Goal: Communication & Community: Connect with others

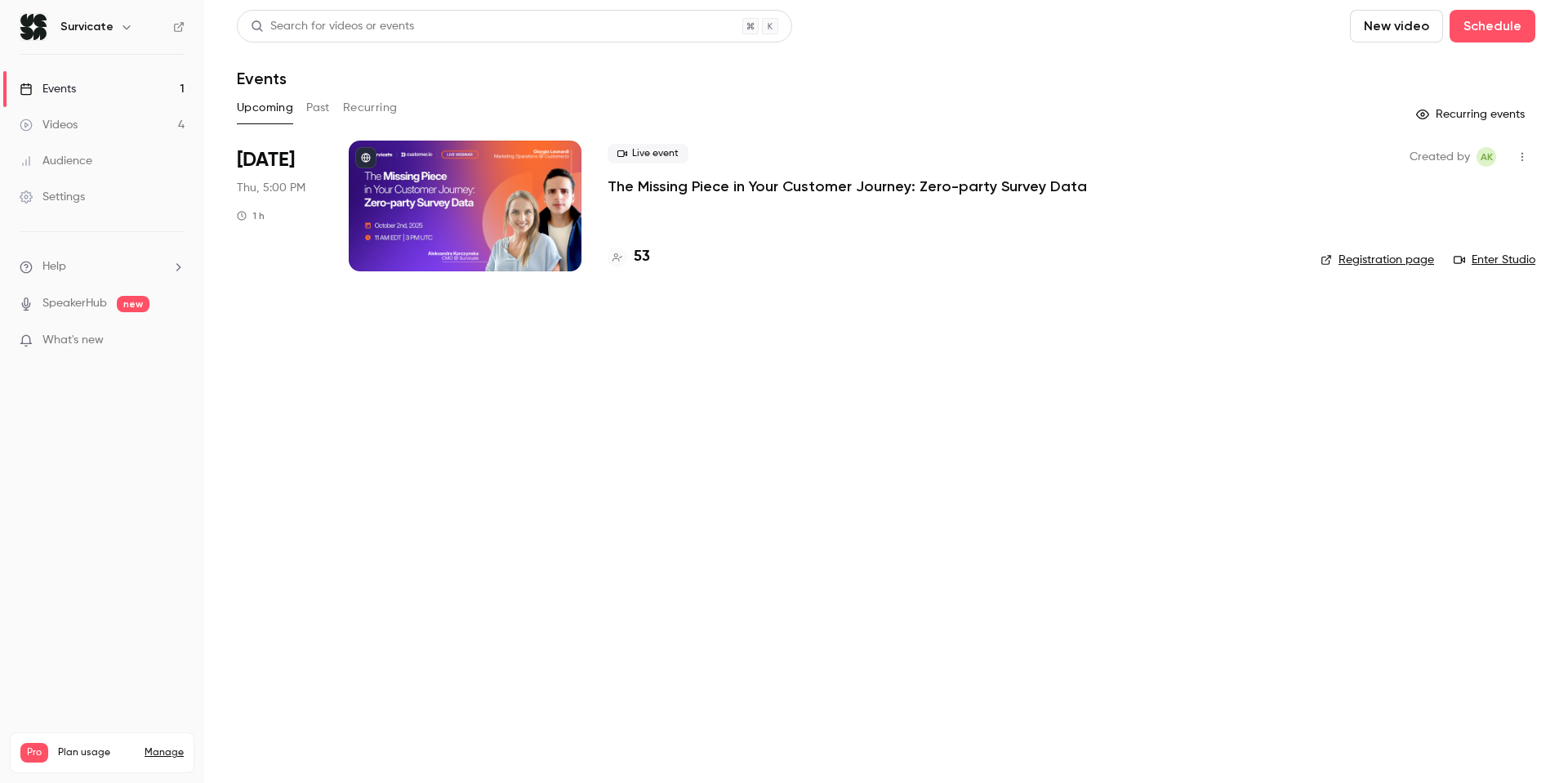
click at [710, 192] on p "The Missing Piece in Your Customer Journey: Zero-party Survey Data" at bounding box center [847, 186] width 479 height 20
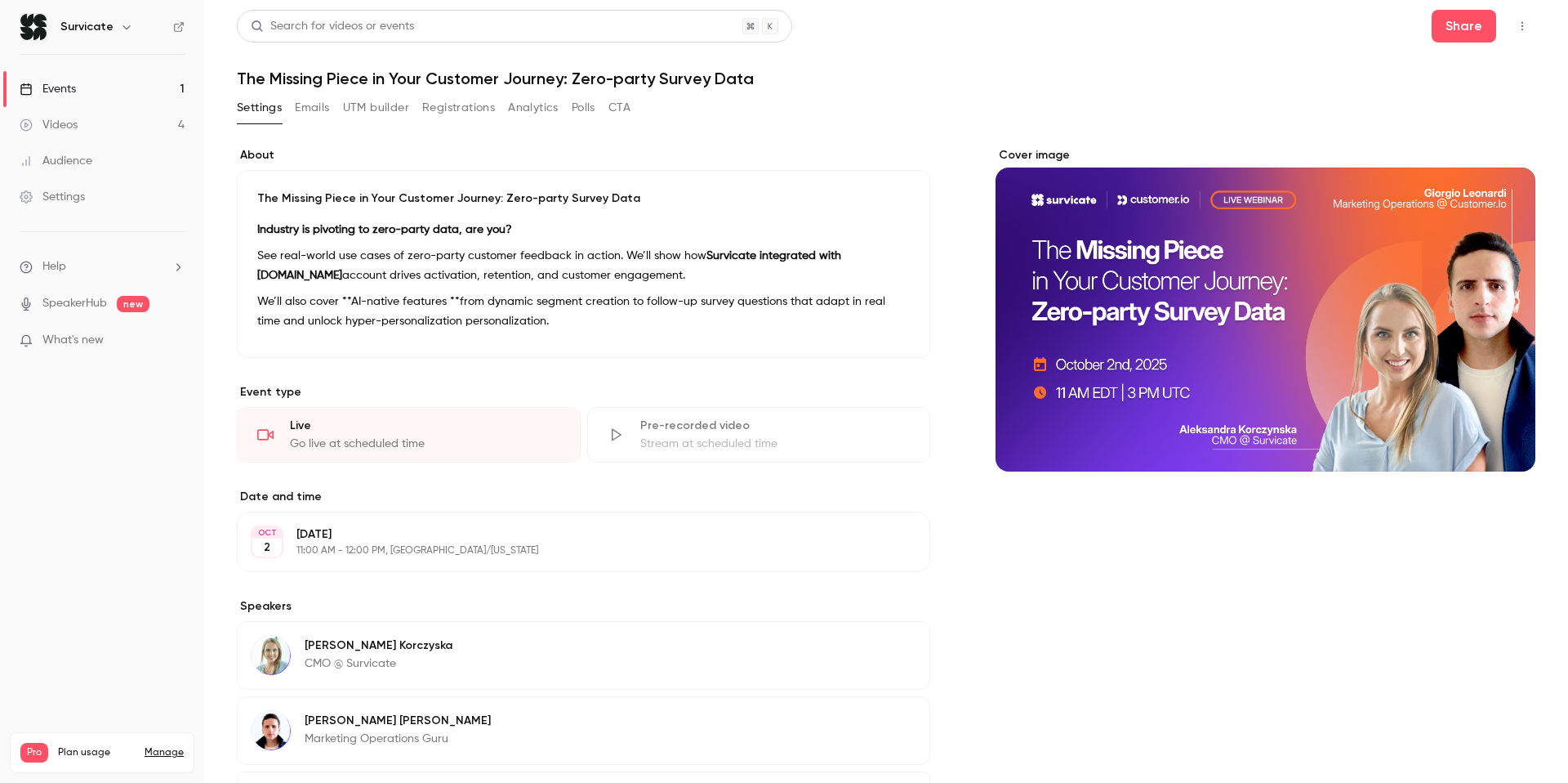
click at [472, 113] on button "Registrations" at bounding box center [458, 107] width 73 height 26
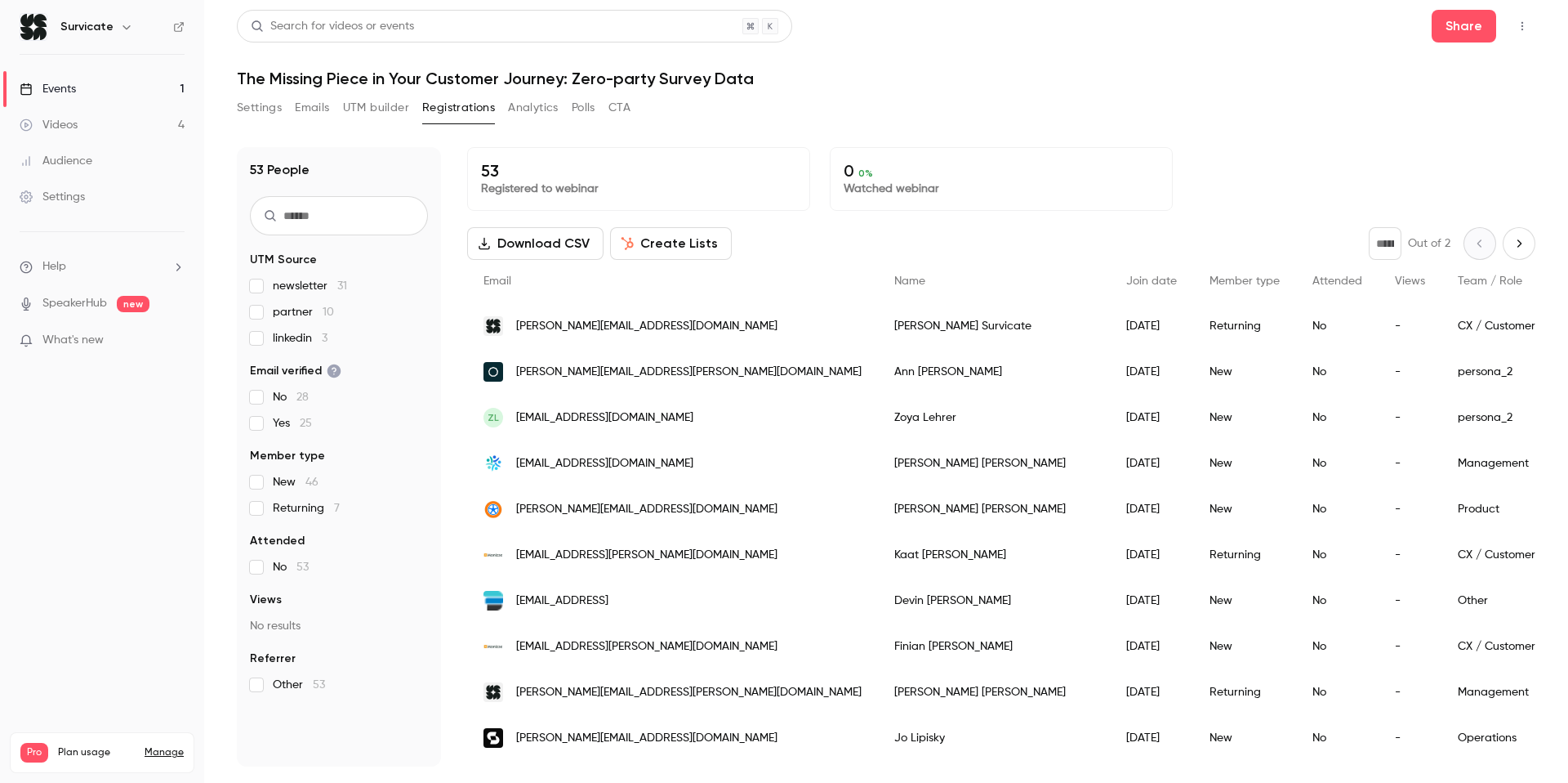
click at [110, 97] on link "Events 1" at bounding box center [101, 89] width 204 height 36
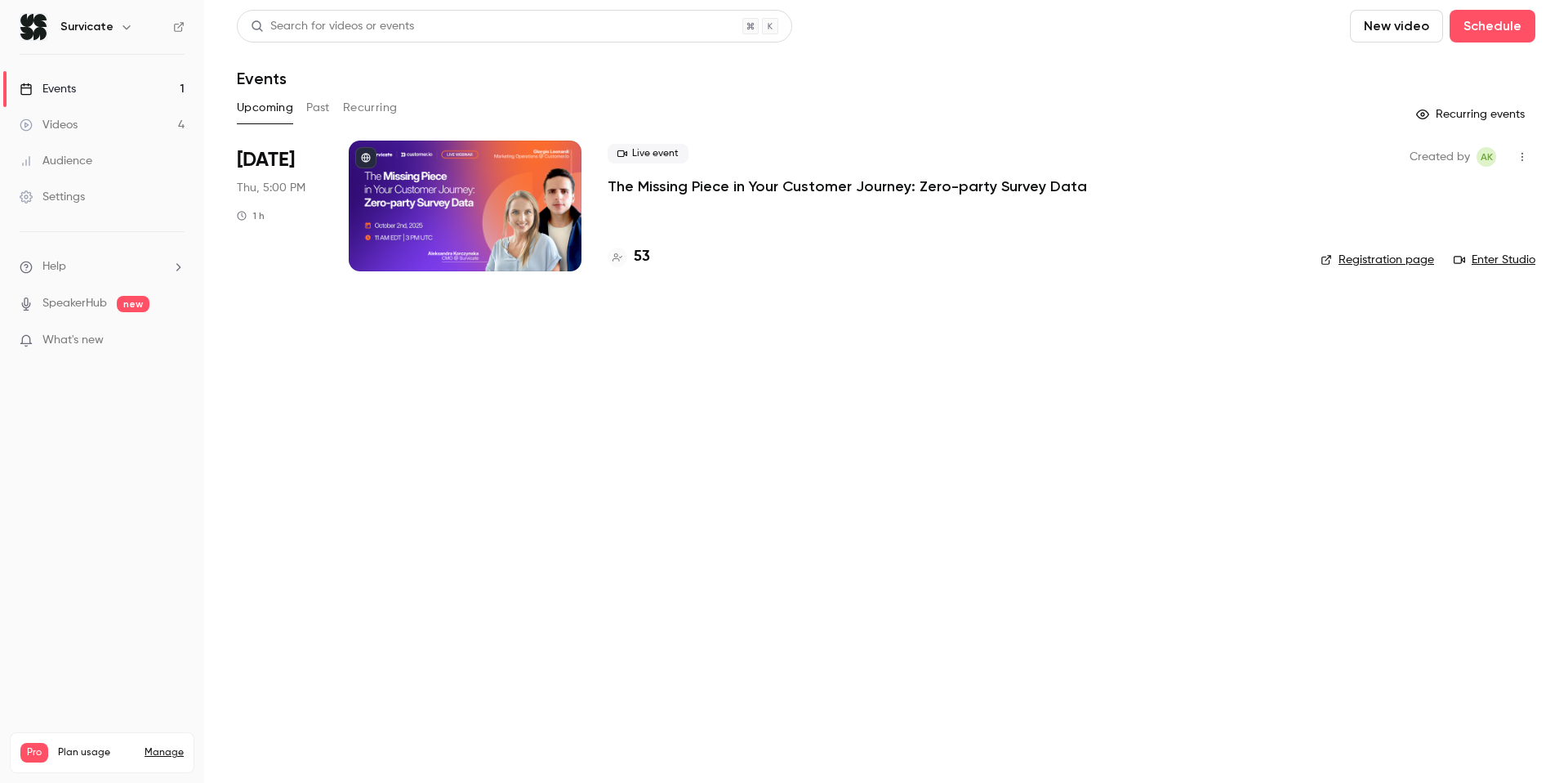
click at [76, 119] on div "Videos" at bounding box center [48, 125] width 57 height 17
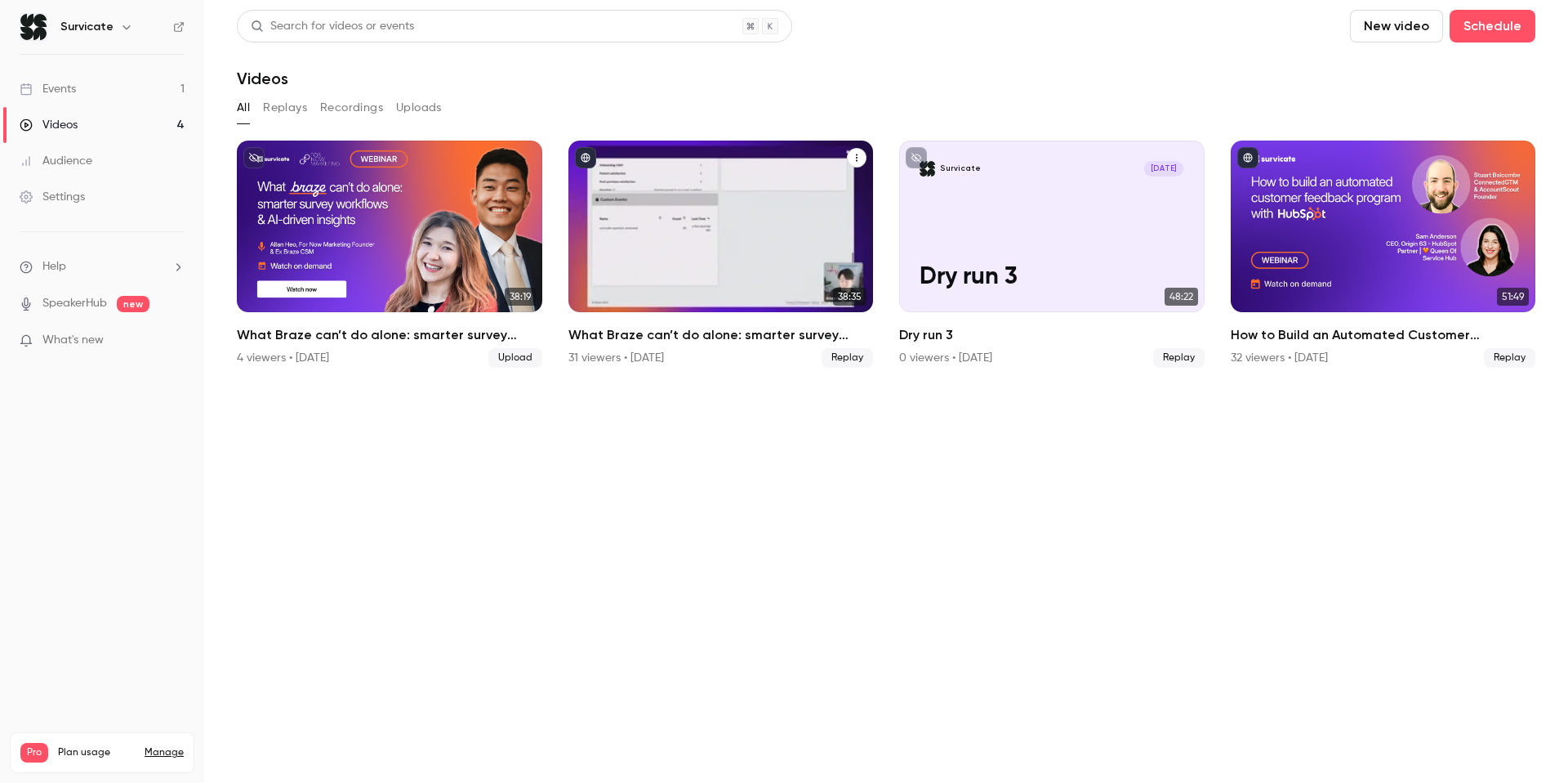
click at [738, 336] on h2 "What Braze can’t do alone: smarter survey workflows & AI-driven insights" at bounding box center [720, 334] width 305 height 20
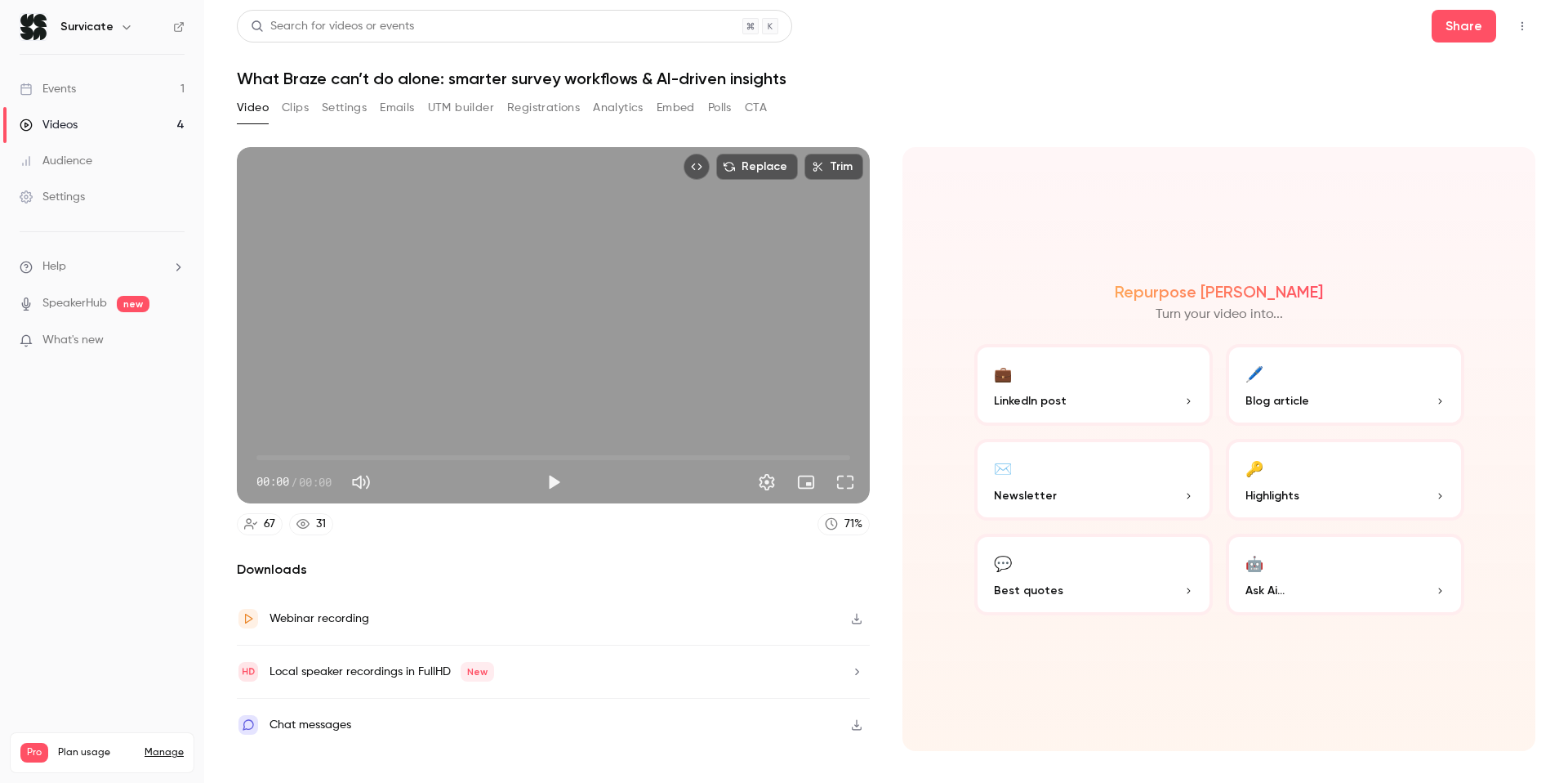
click at [536, 105] on button "Registrations" at bounding box center [543, 107] width 73 height 26
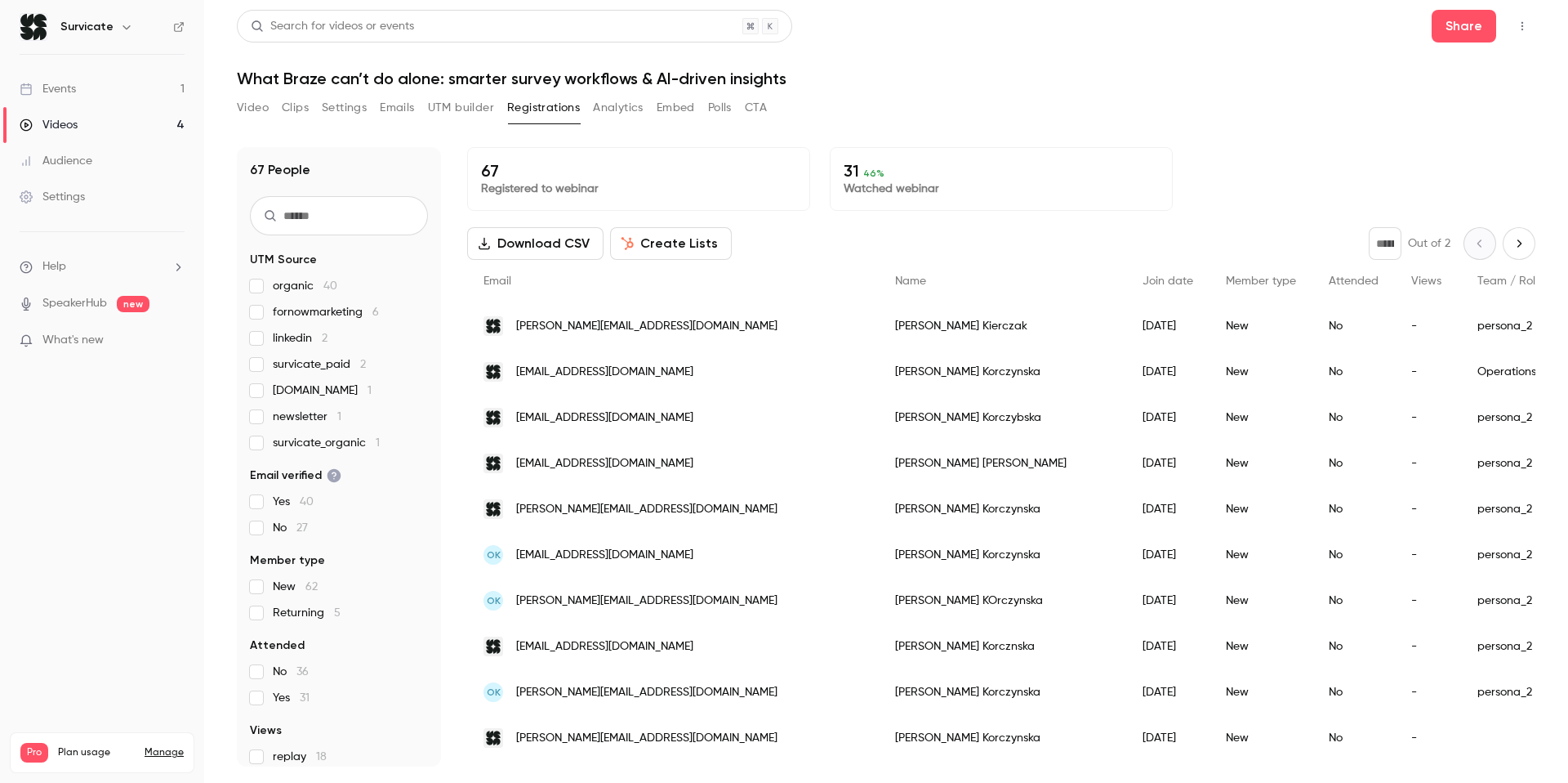
click at [325, 312] on span "fornowmarketing 6" at bounding box center [325, 312] width 106 height 17
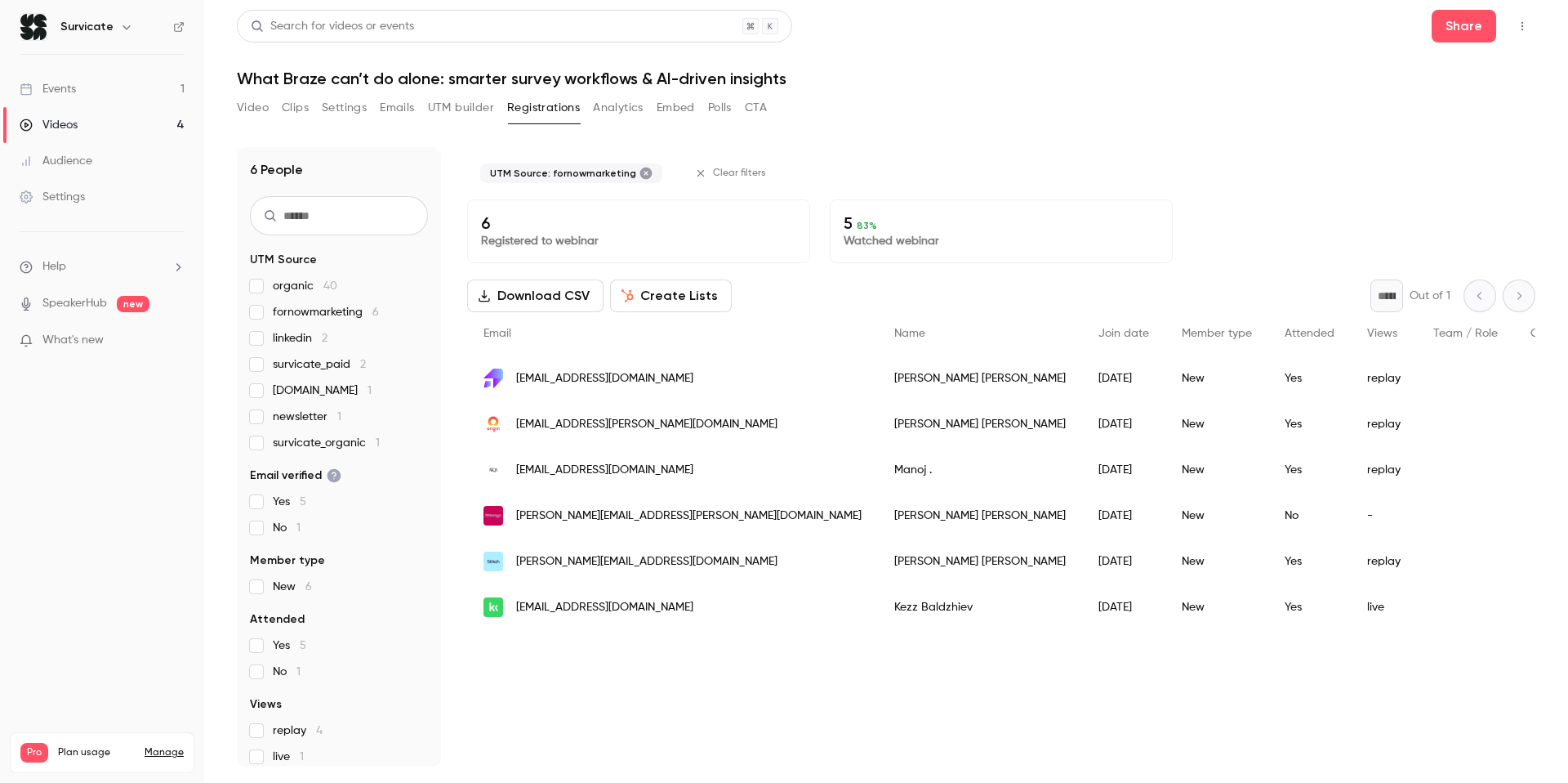
click at [325, 312] on span "fornowmarketing 6" at bounding box center [325, 312] width 106 height 17
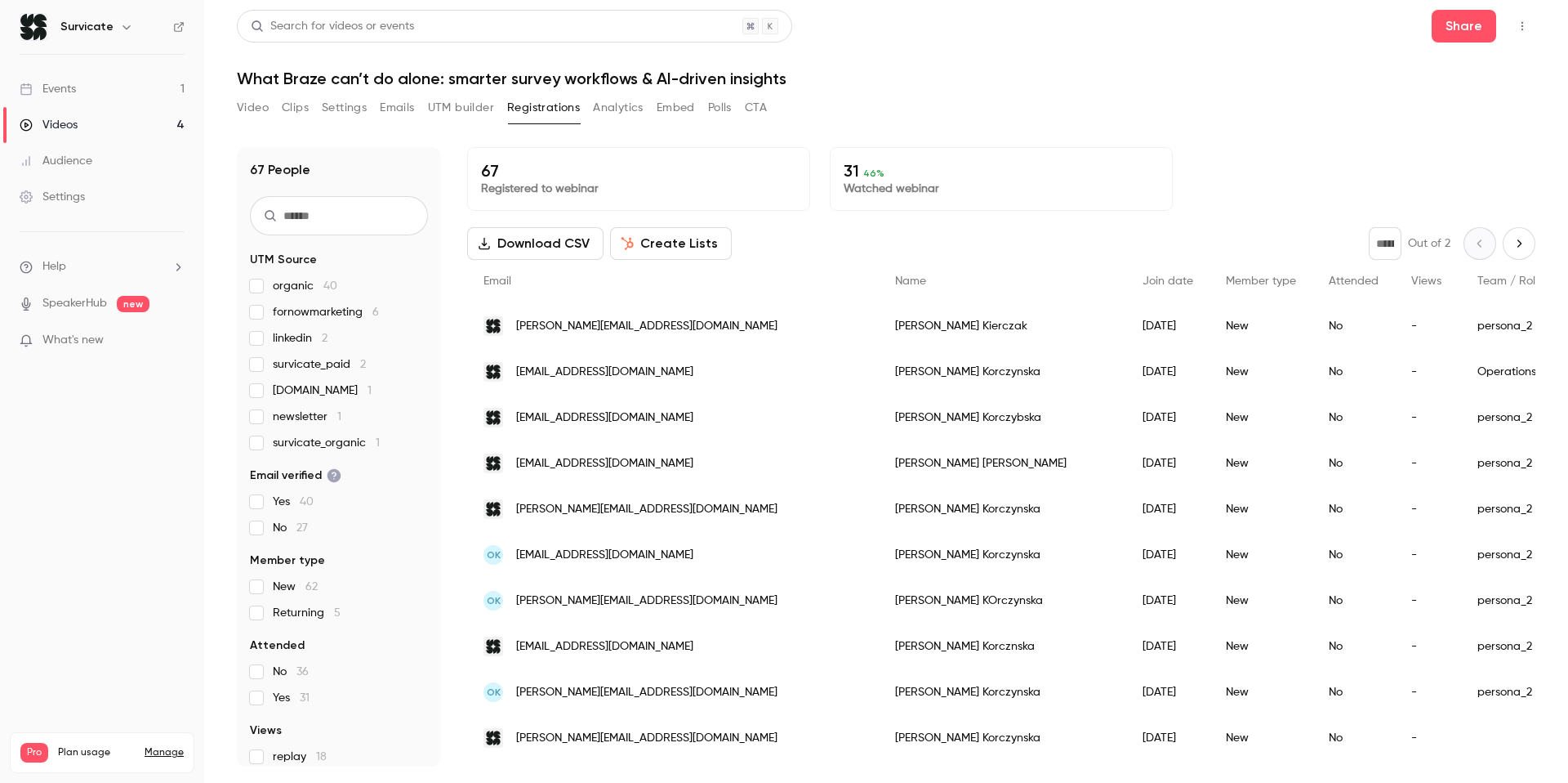
click at [295, 285] on span "organic 40" at bounding box center [305, 286] width 64 height 17
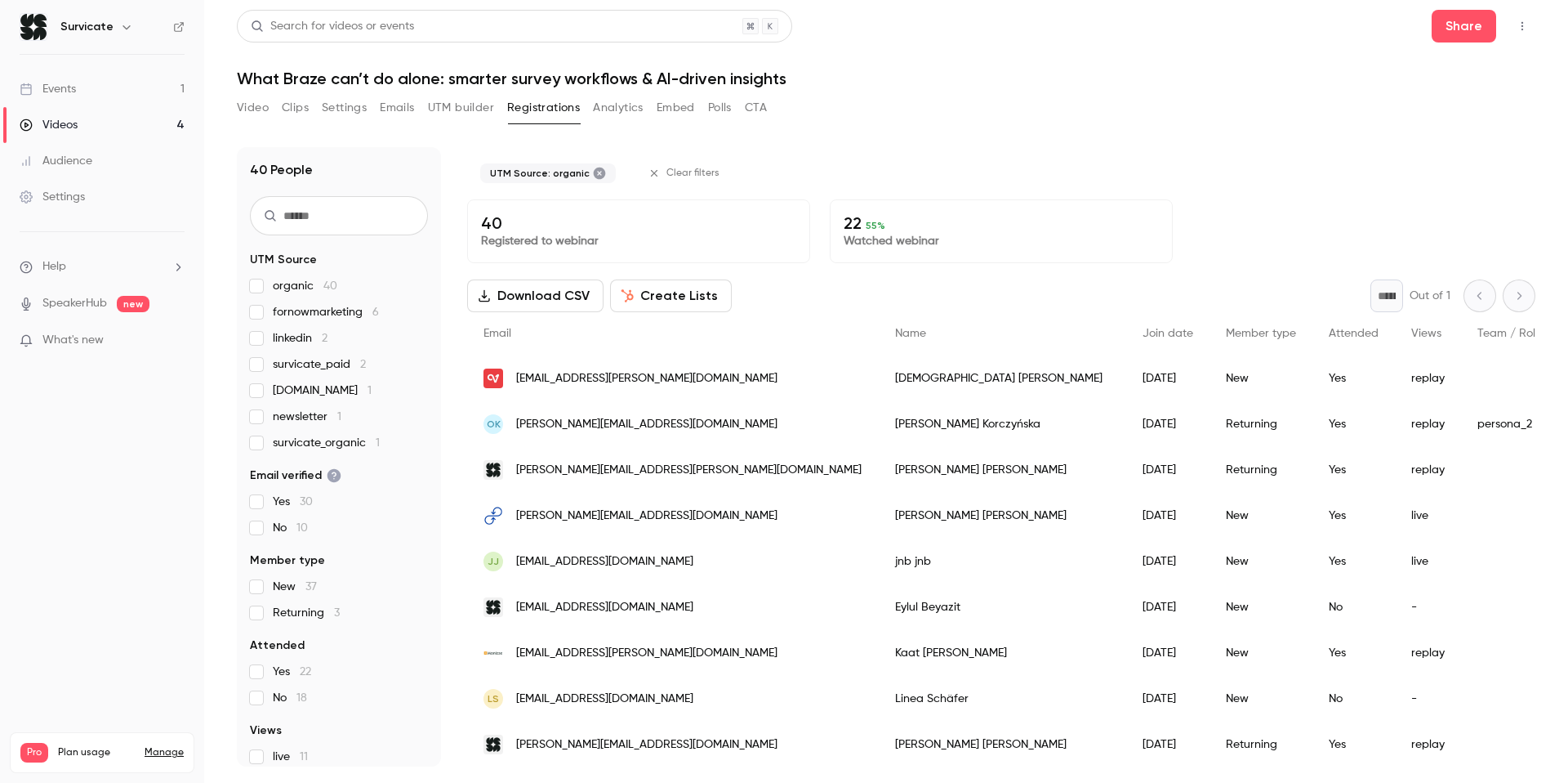
click at [303, 283] on span "organic 40" at bounding box center [305, 286] width 64 height 17
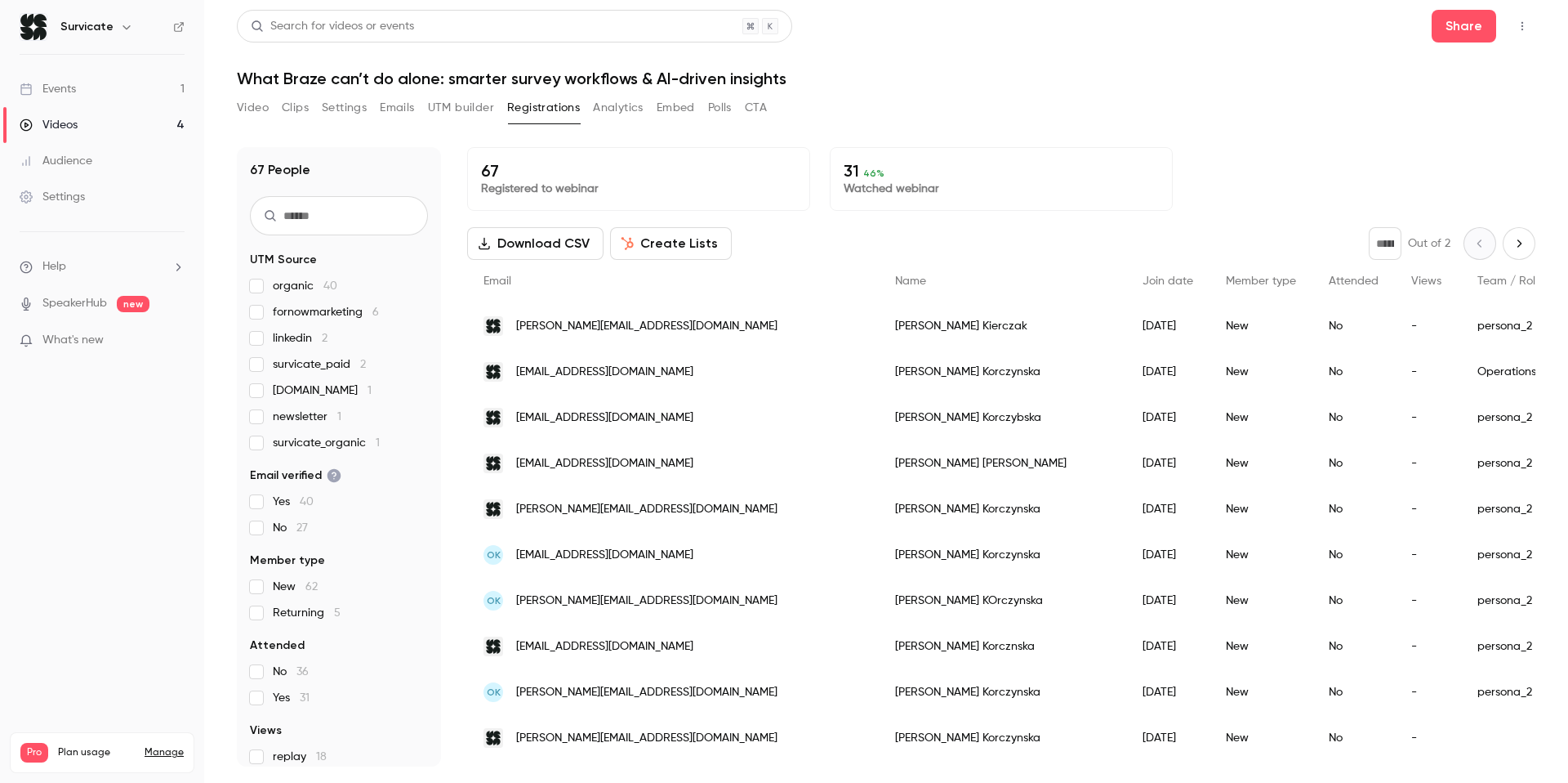
click at [270, 585] on label "New 62" at bounding box center [338, 586] width 178 height 17
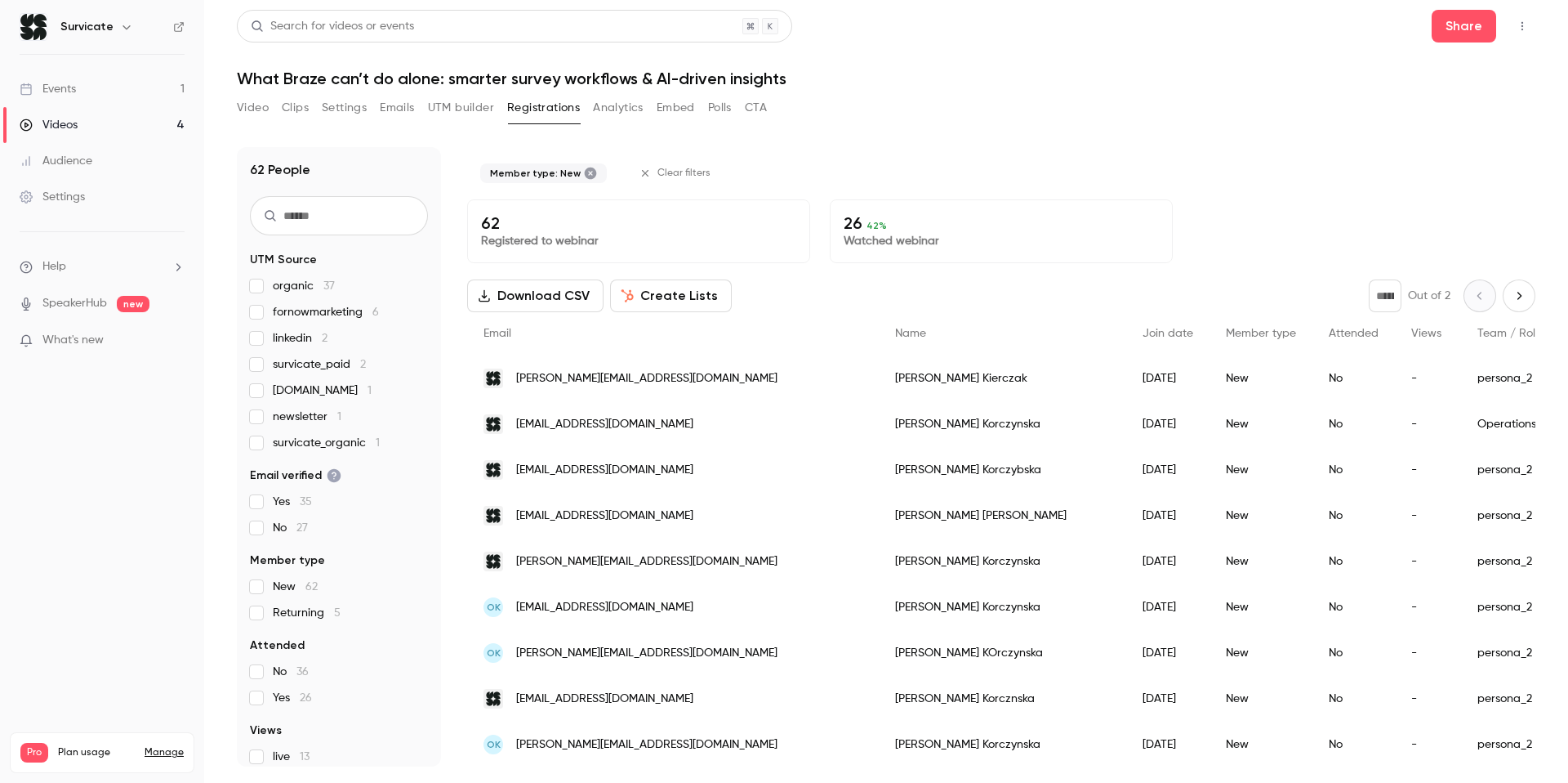
click at [270, 585] on label "New 62" at bounding box center [338, 586] width 178 height 17
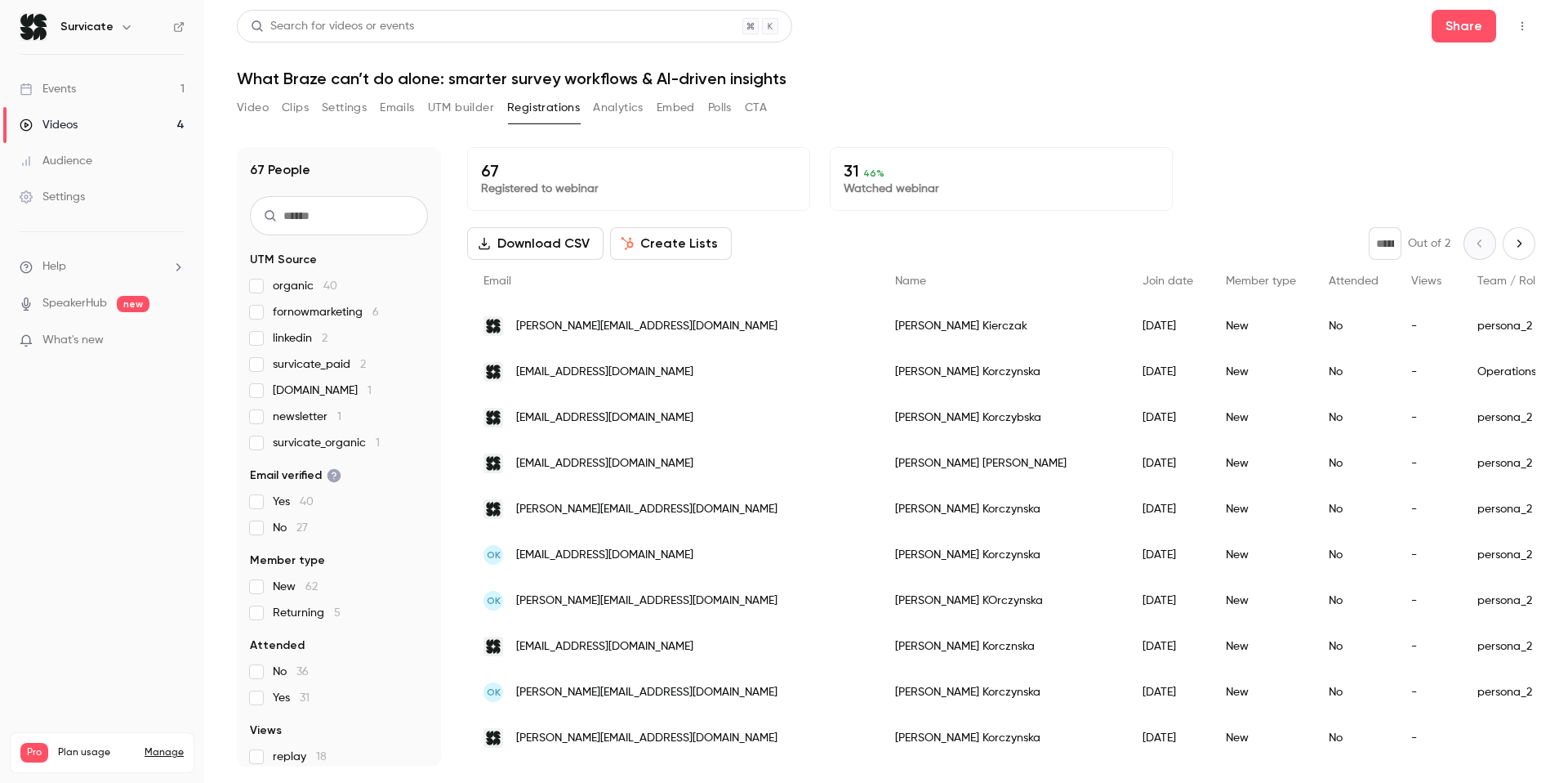
click at [1534, 258] on div "* Out of 2" at bounding box center [1451, 244] width 167 height 33
click at [1514, 242] on icon "Next page" at bounding box center [1518, 243] width 18 height 13
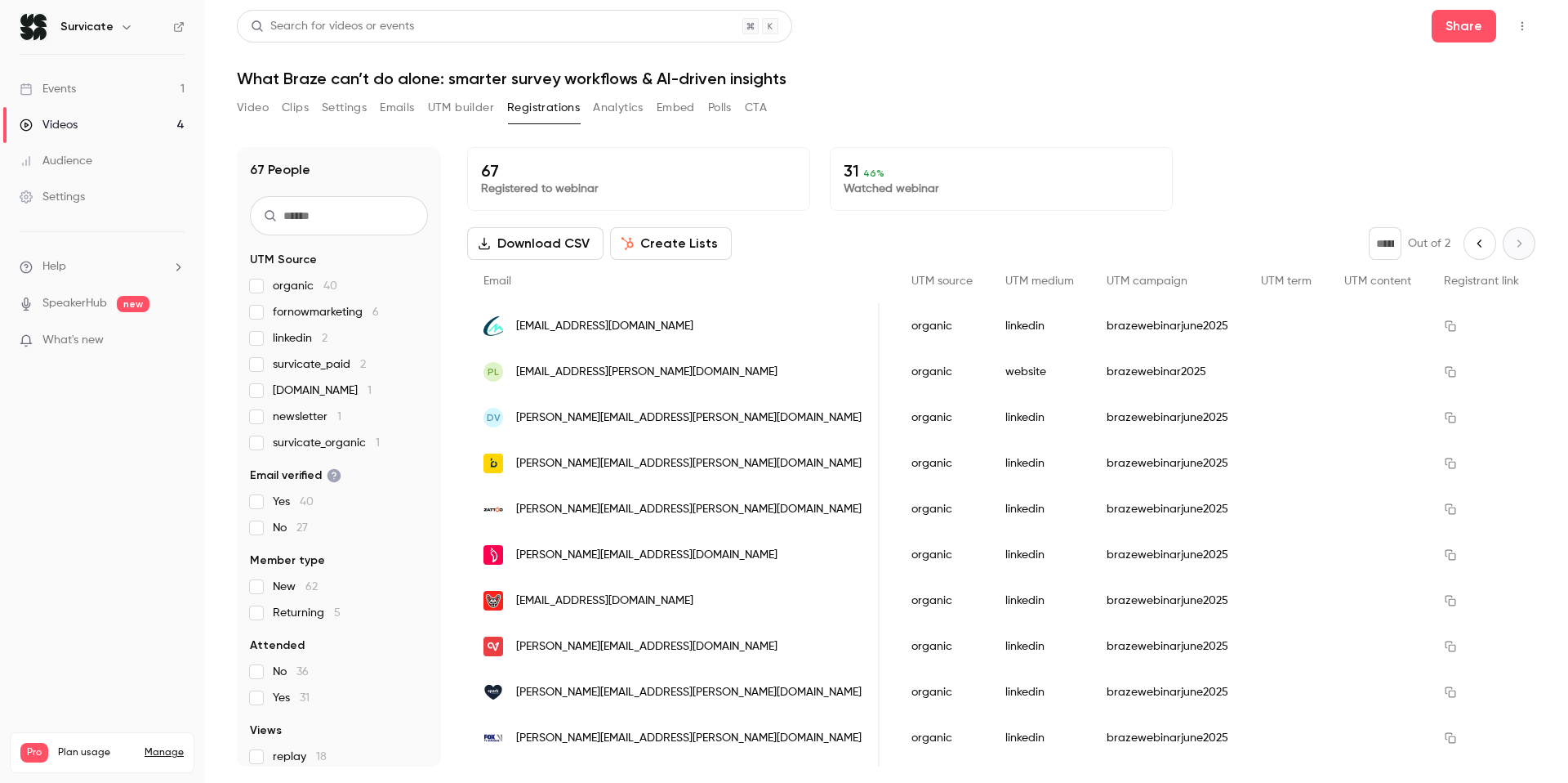
click at [1477, 242] on icon "Previous page" at bounding box center [1479, 243] width 18 height 13
type input "*"
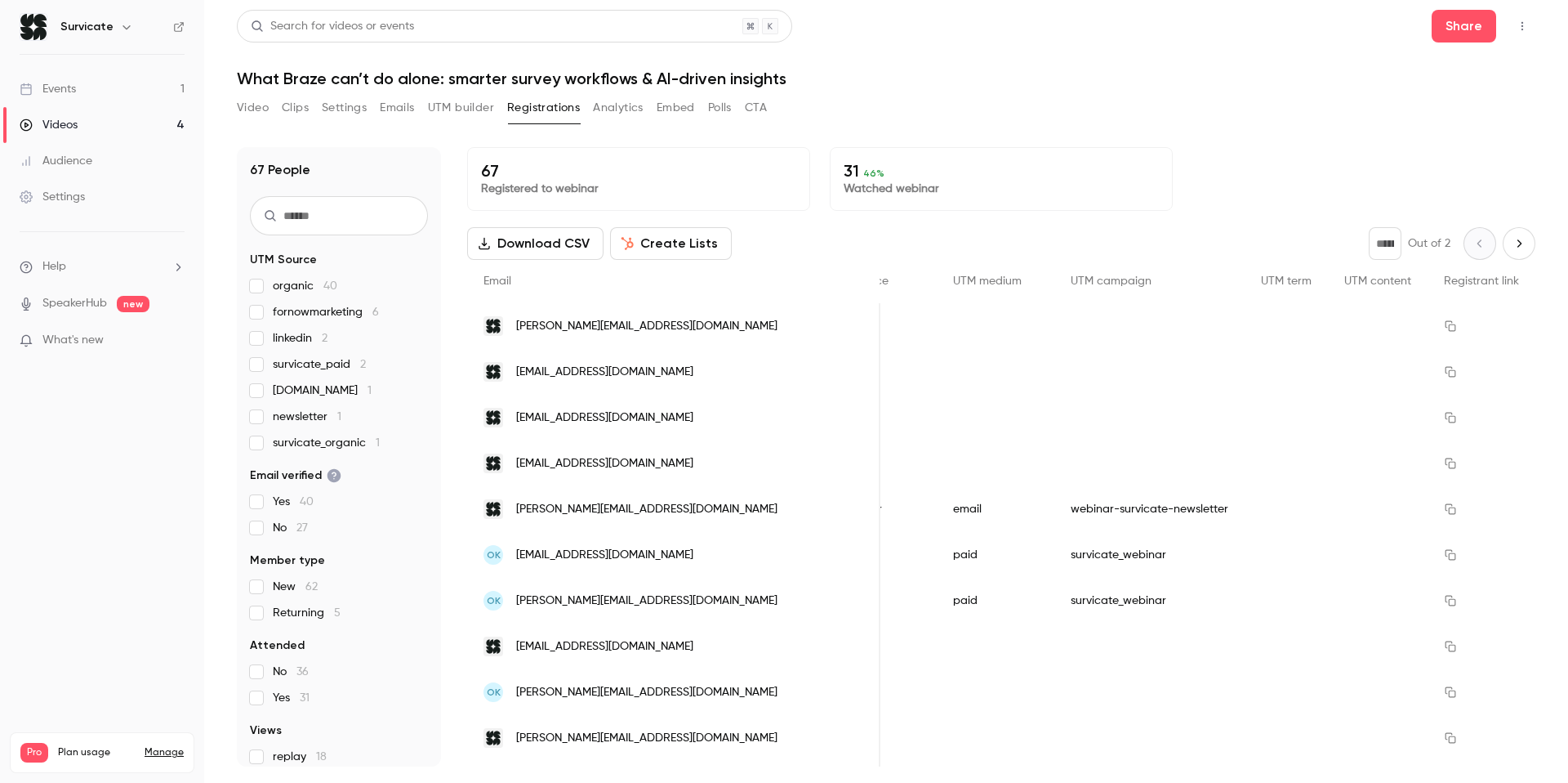
click at [337, 312] on span "fornowmarketing 6" at bounding box center [325, 312] width 106 height 17
click at [263, 339] on label "linkedin 2" at bounding box center [338, 337] width 178 height 17
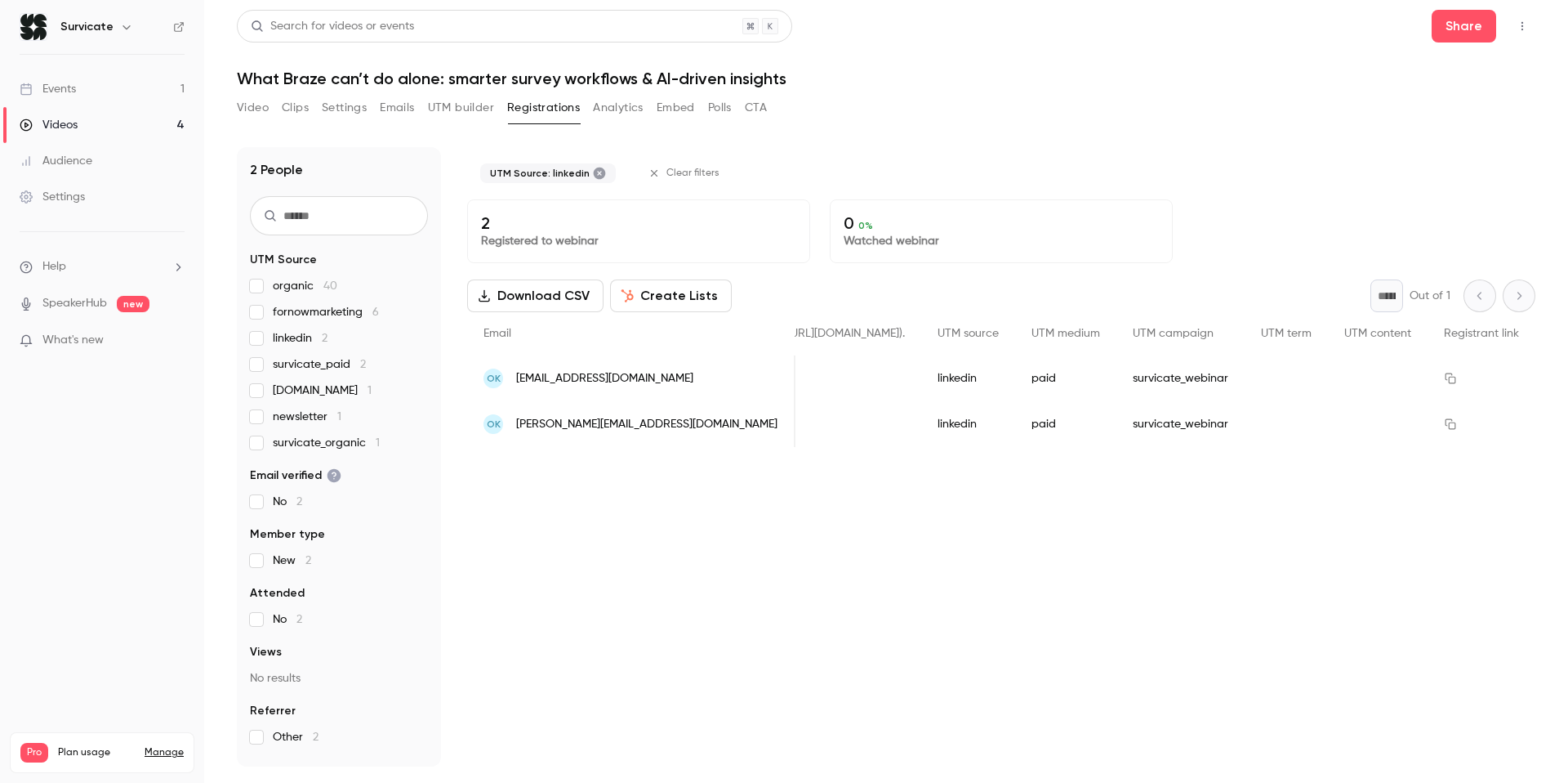
click at [263, 339] on label "linkedin 2" at bounding box center [338, 337] width 178 height 17
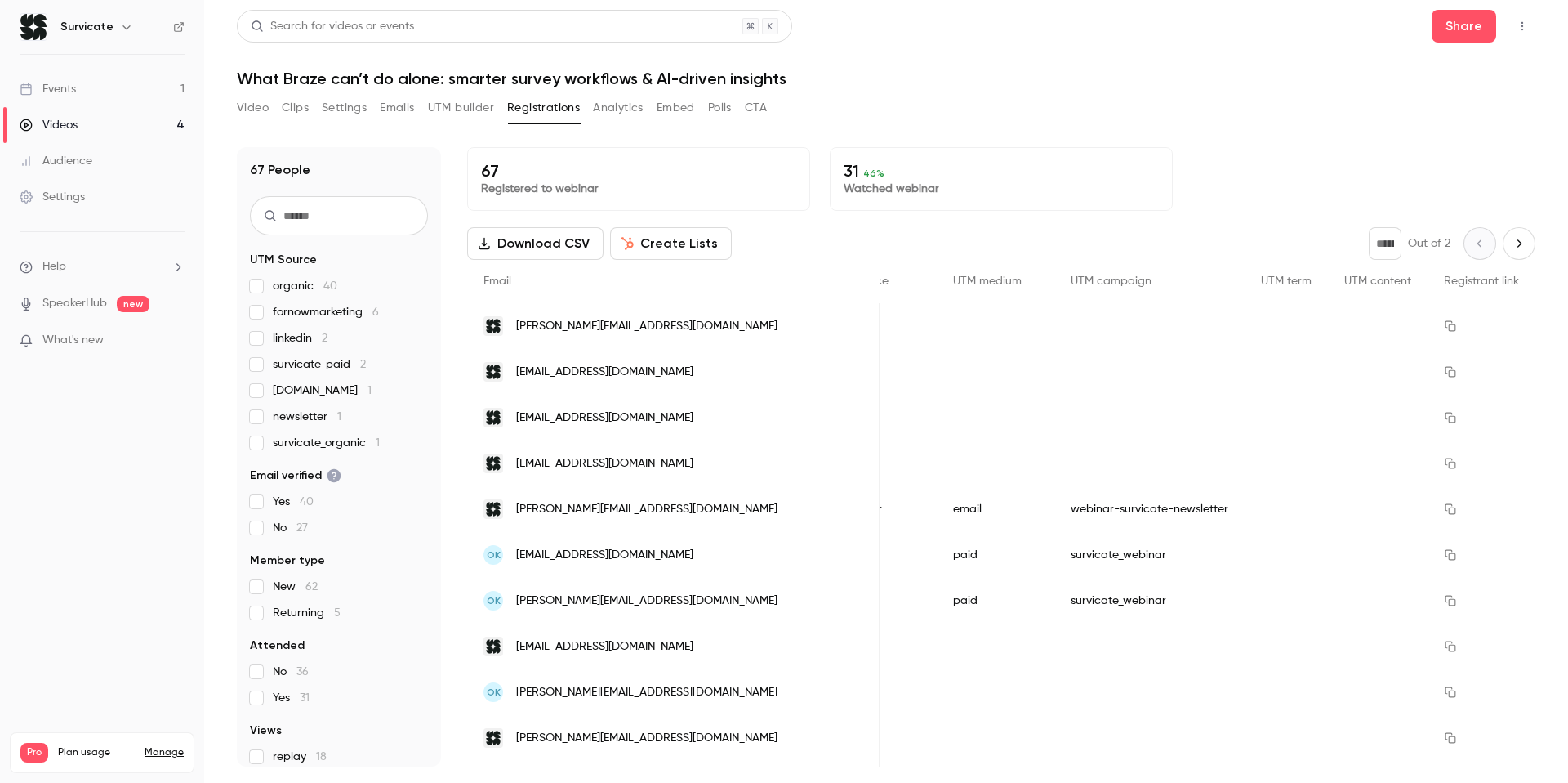
click at [263, 366] on label "survicate_paid 2" at bounding box center [338, 364] width 178 height 17
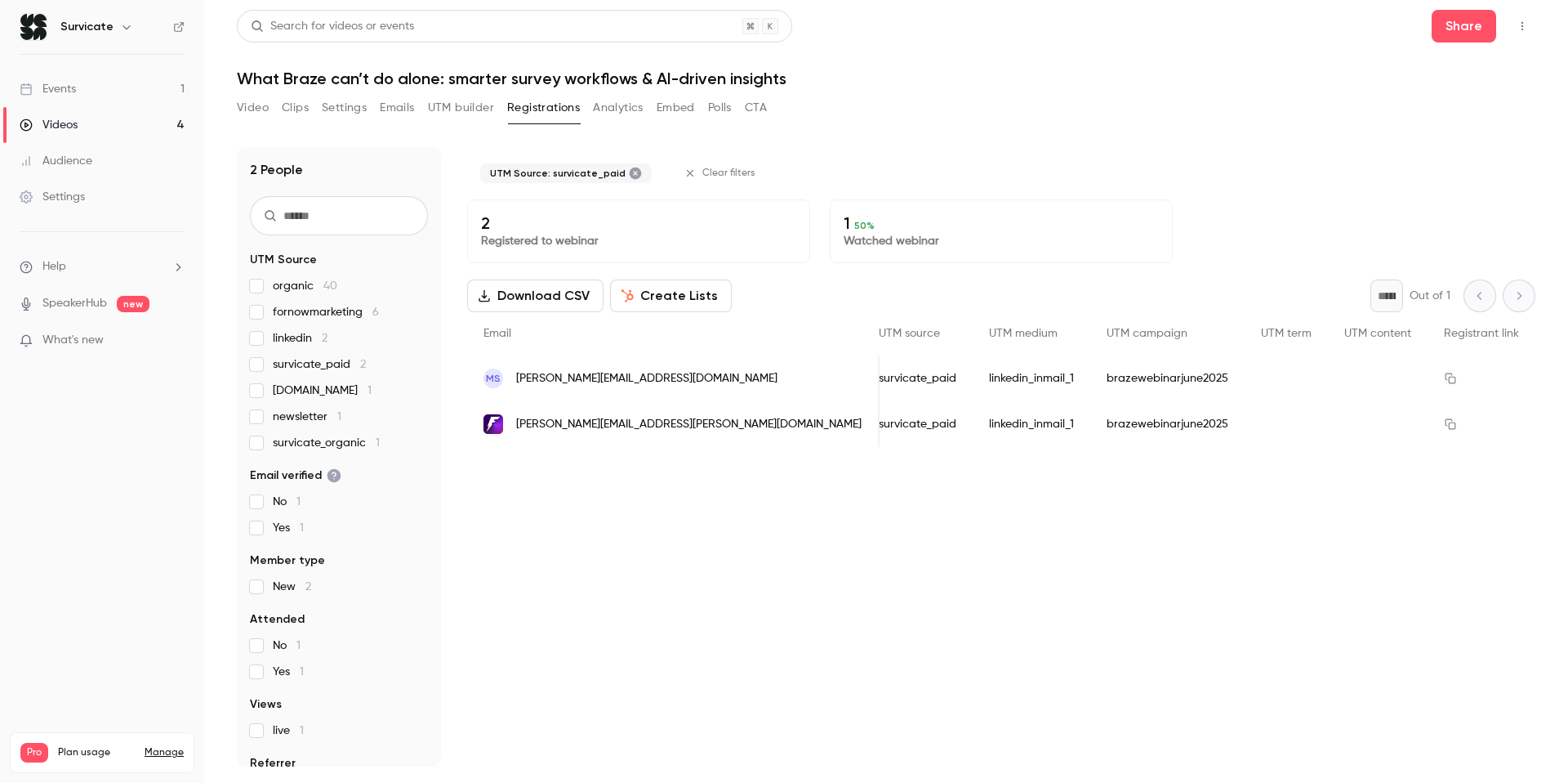
click at [263, 366] on label "survicate_paid 2" at bounding box center [338, 364] width 178 height 17
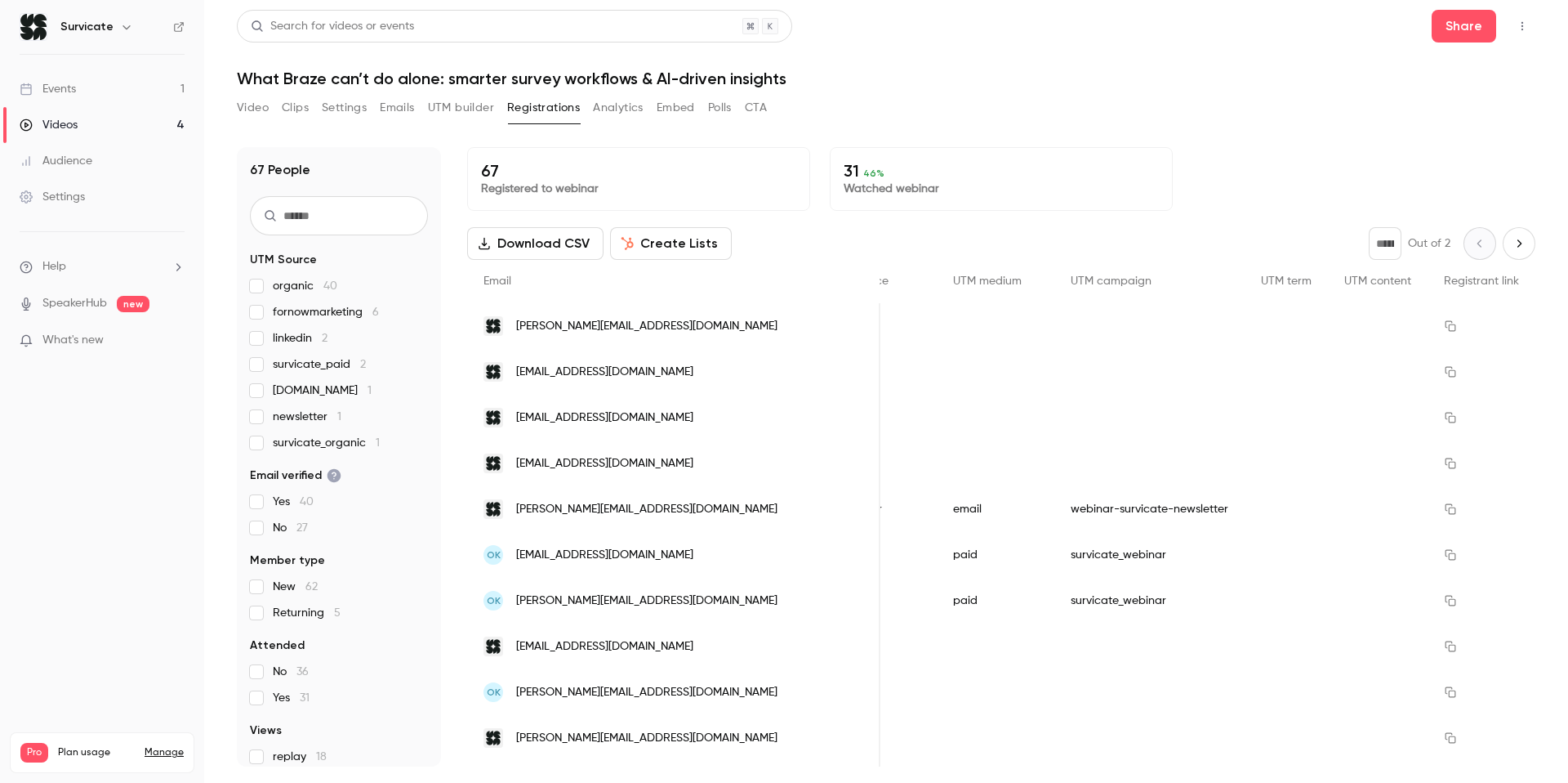
click at [263, 383] on label "[DOMAIN_NAME] 1" at bounding box center [338, 390] width 178 height 17
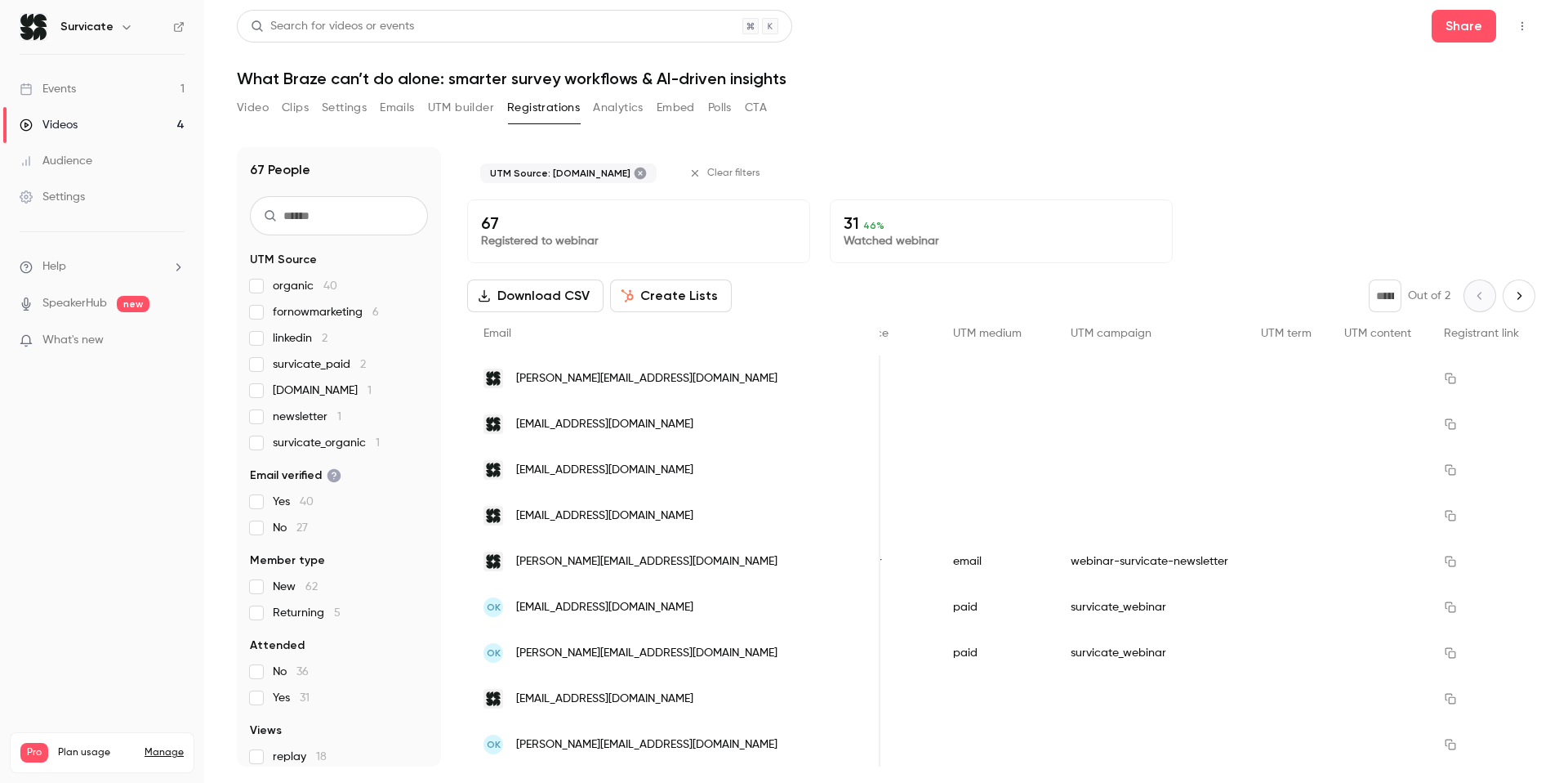
scroll to position [0, 1588]
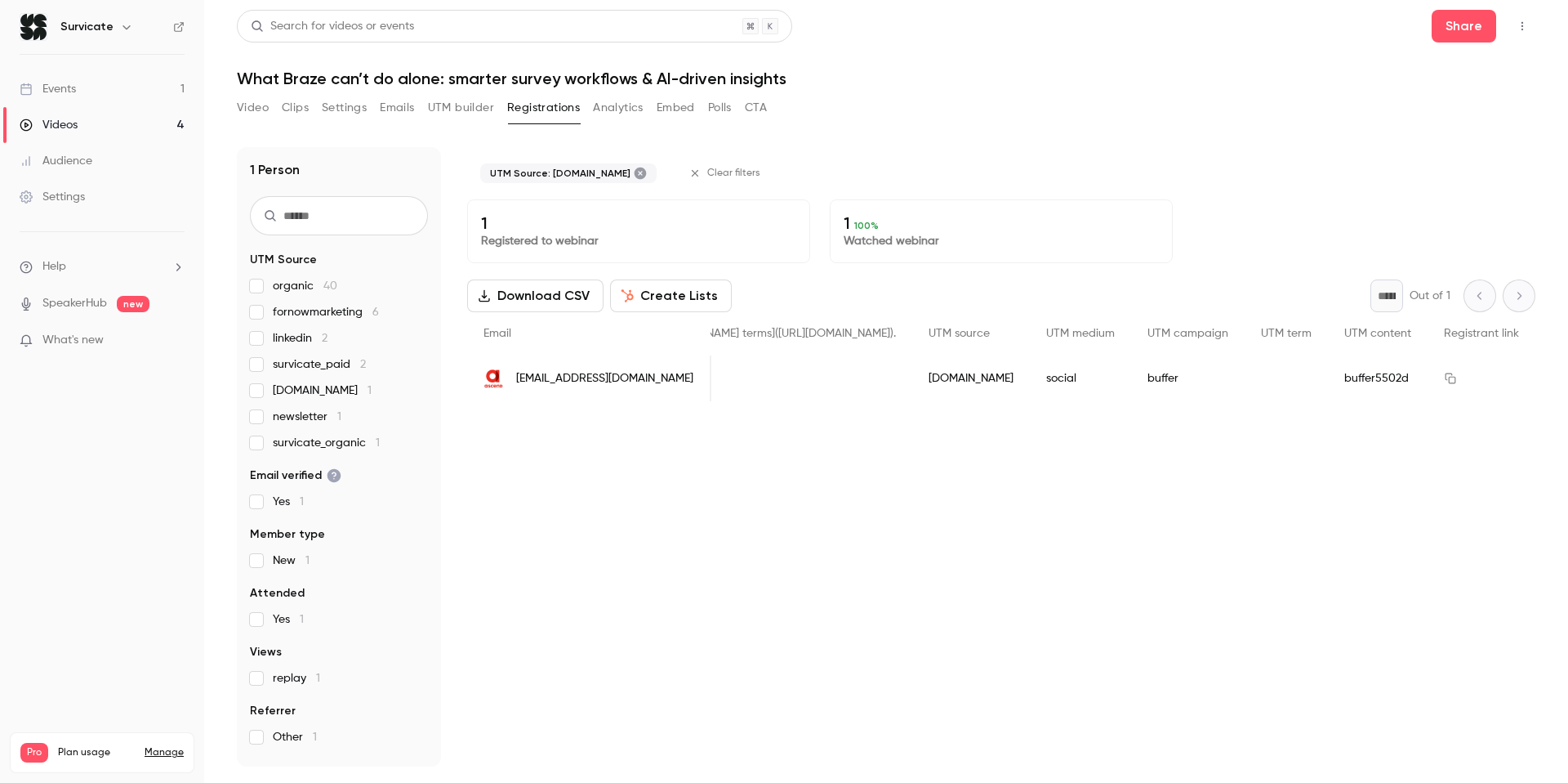
click at [263, 383] on label "[DOMAIN_NAME] 1" at bounding box center [338, 390] width 178 height 17
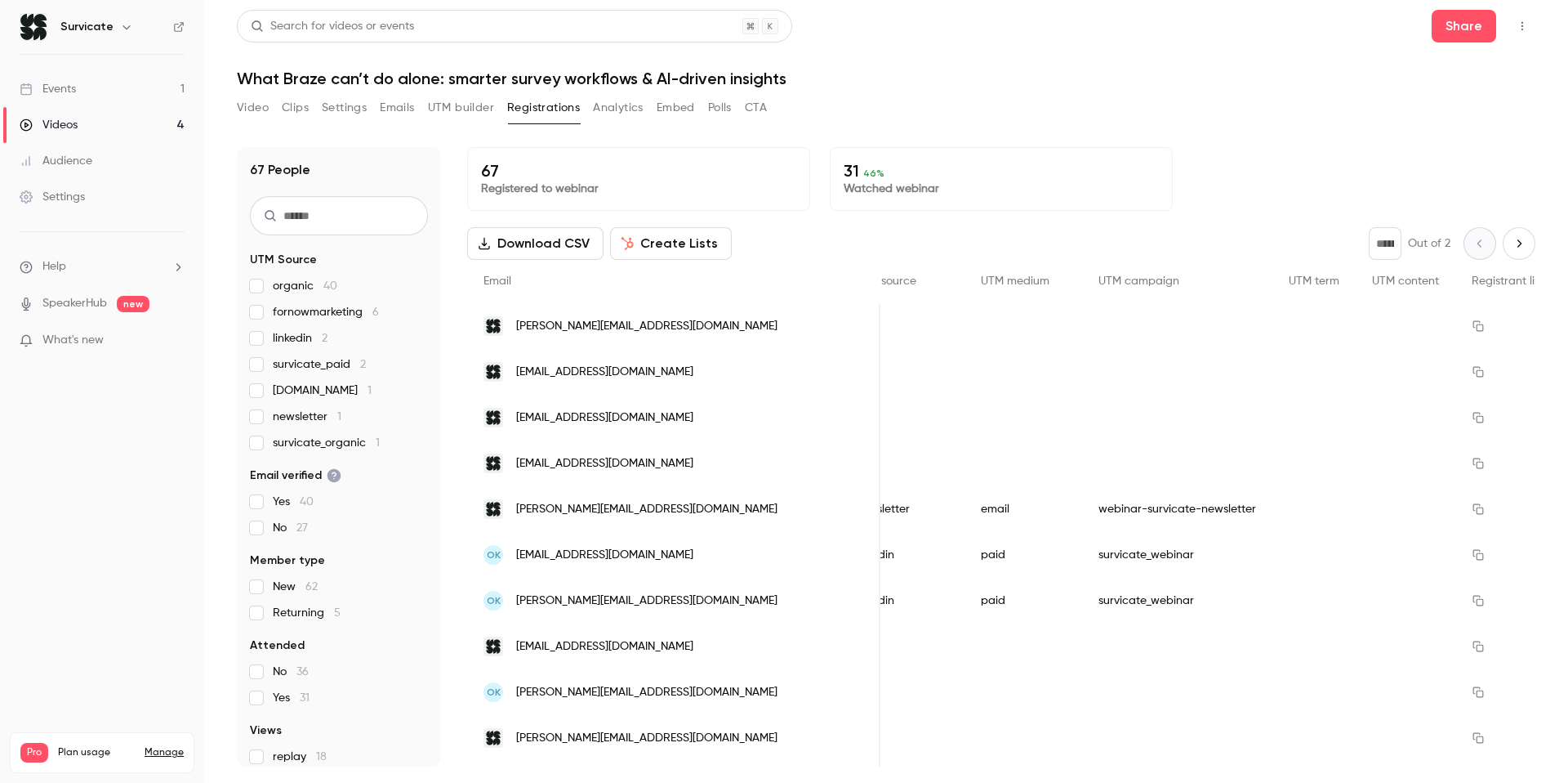
click at [265, 409] on label "newsletter 1" at bounding box center [338, 416] width 178 height 17
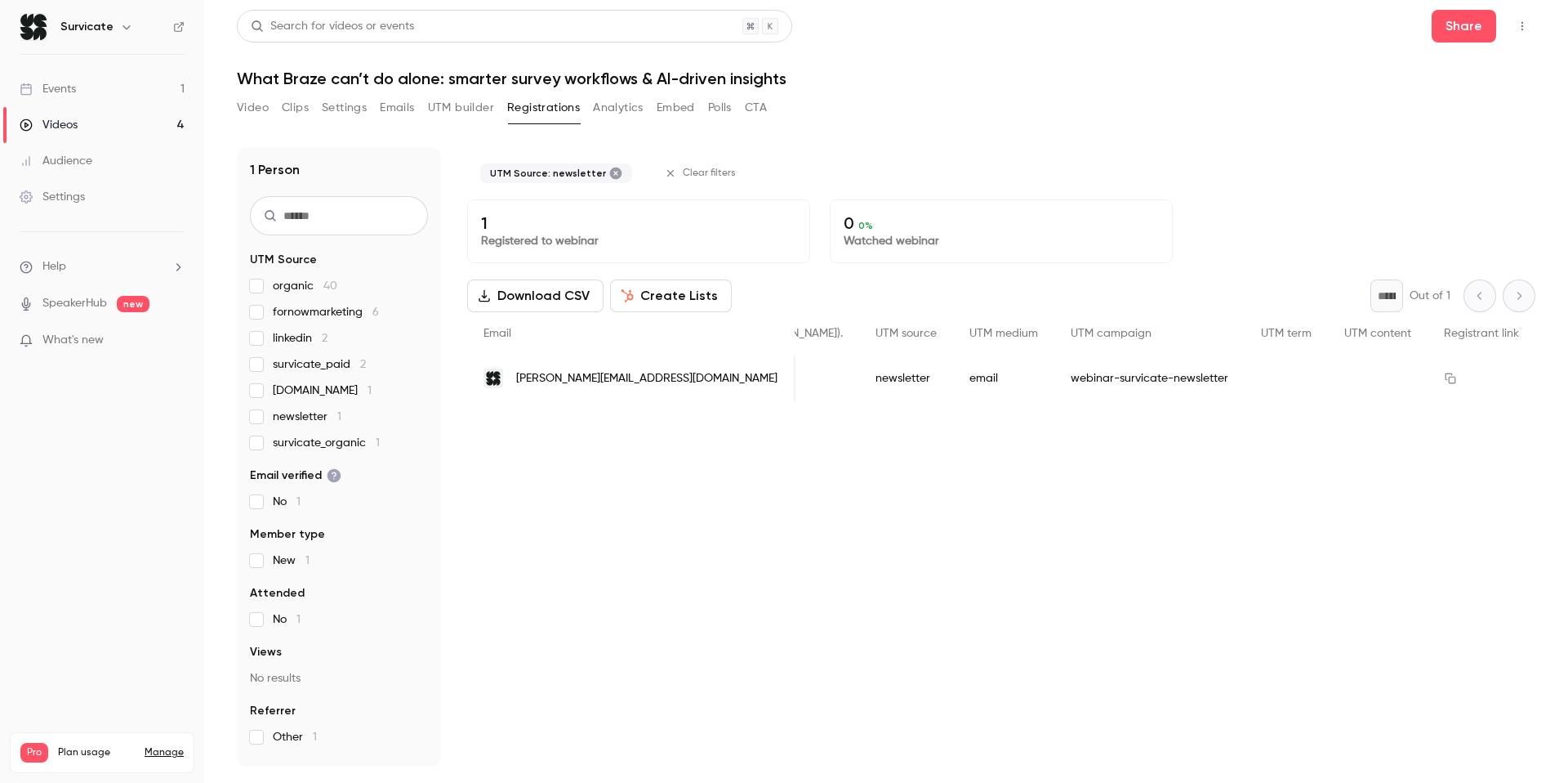
click at [265, 409] on label "newsletter 1" at bounding box center [338, 416] width 178 height 17
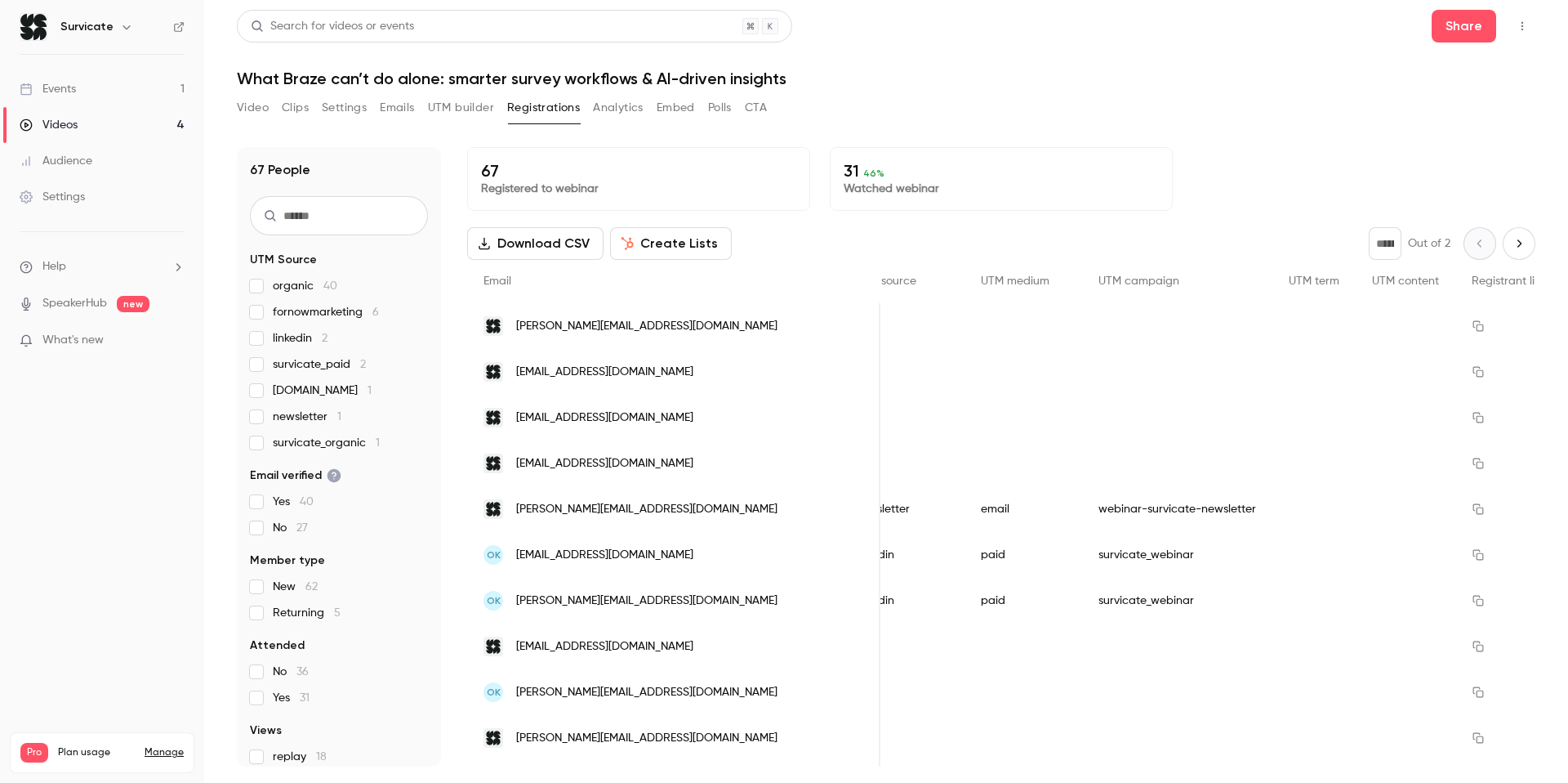
click at [265, 441] on label "survicate_organic 1" at bounding box center [338, 443] width 178 height 17
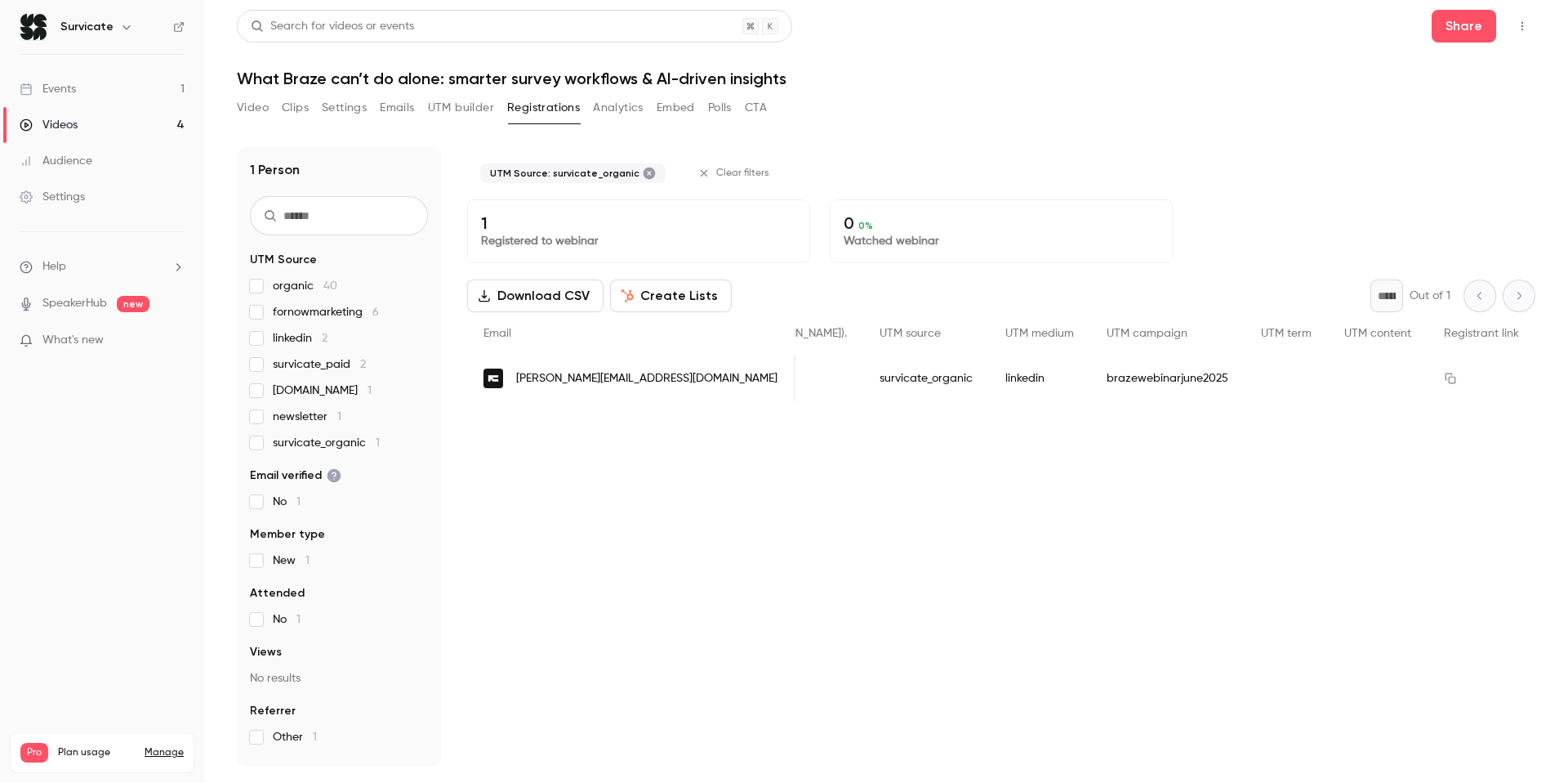
click at [265, 441] on label "survicate_organic 1" at bounding box center [338, 443] width 178 height 17
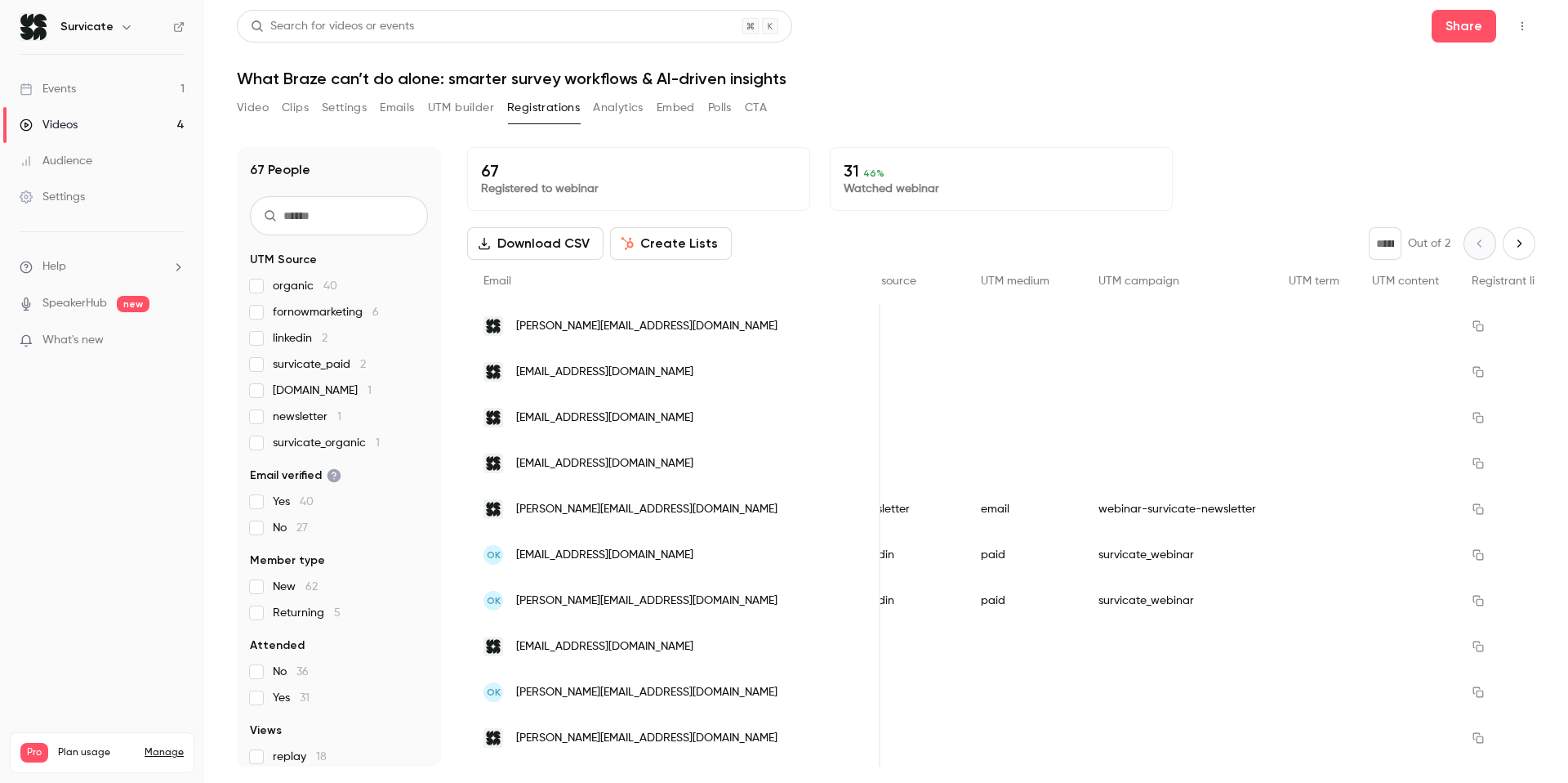
click at [257, 356] on label "survicate_paid 2" at bounding box center [338, 364] width 178 height 17
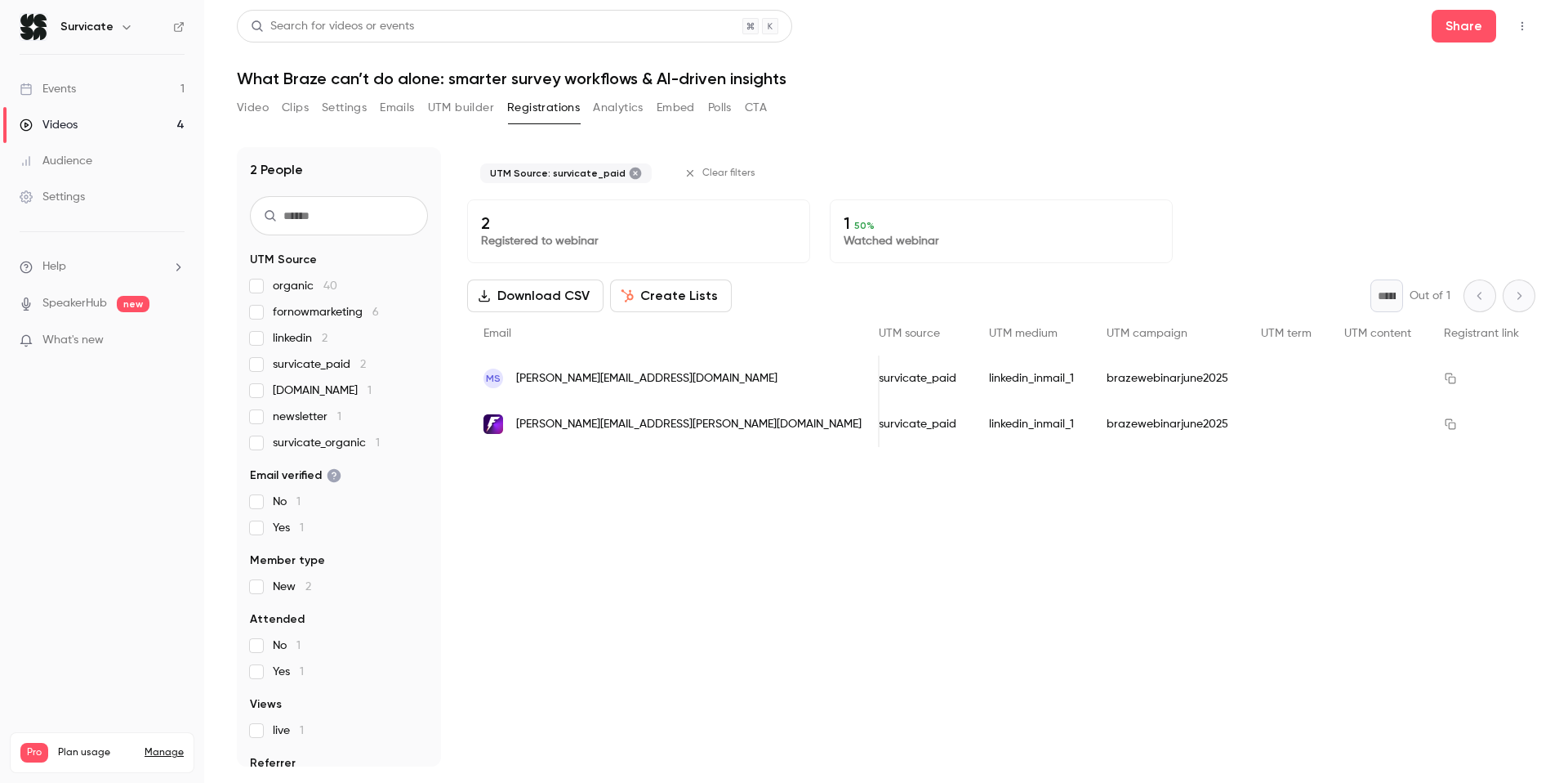
scroll to position [0, 0]
click at [642, 373] on span "[PERSON_NAME][EMAIL_ADDRESS][DOMAIN_NAME]" at bounding box center [647, 379] width 261 height 18
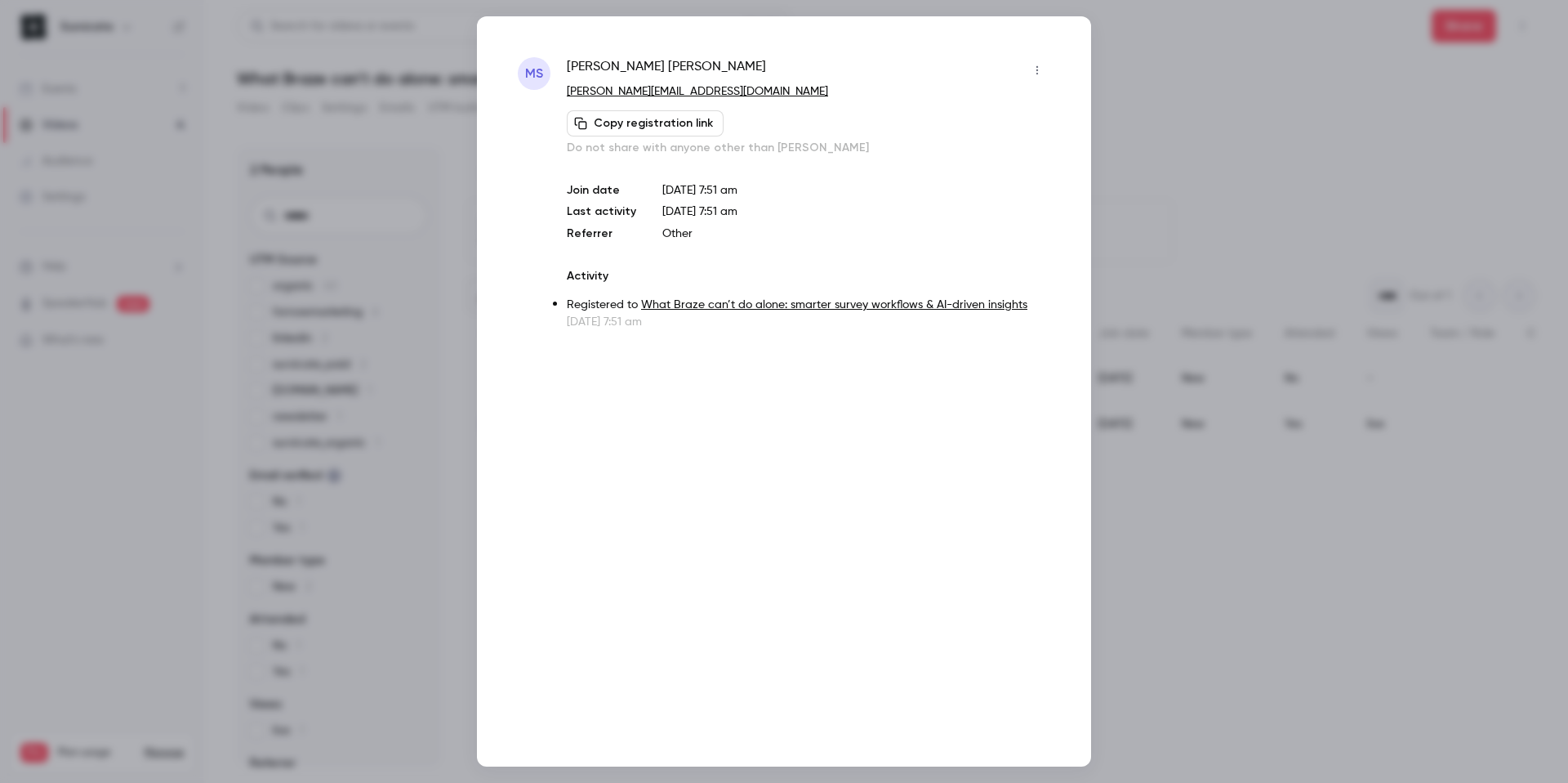
click at [1060, 57] on div "MS [PERSON_NAME] [PERSON_NAME][EMAIL_ADDRESS][DOMAIN_NAME] Copy registration li…" at bounding box center [784, 391] width 614 height 750
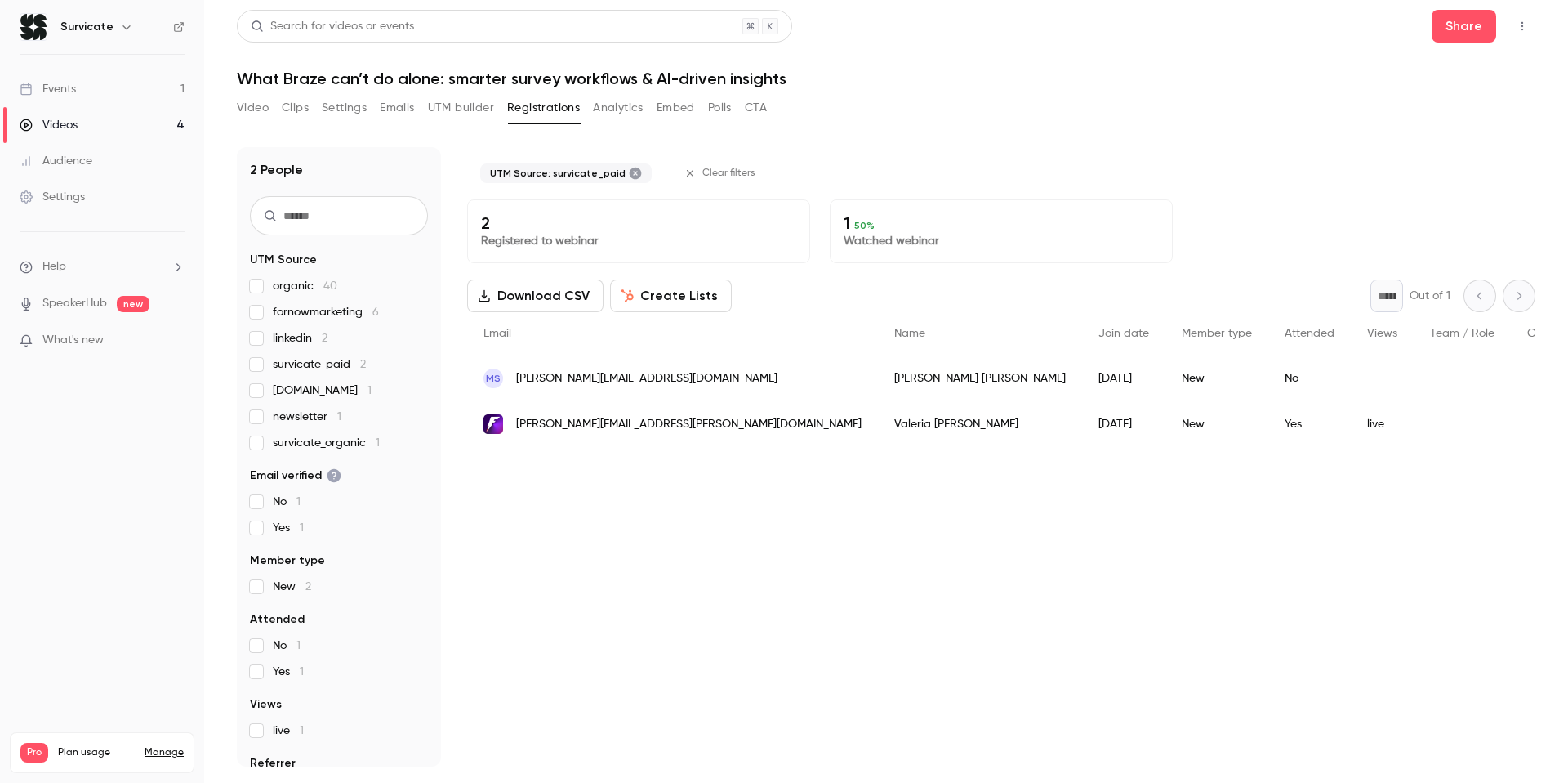
click at [630, 177] on icon at bounding box center [635, 174] width 13 height 13
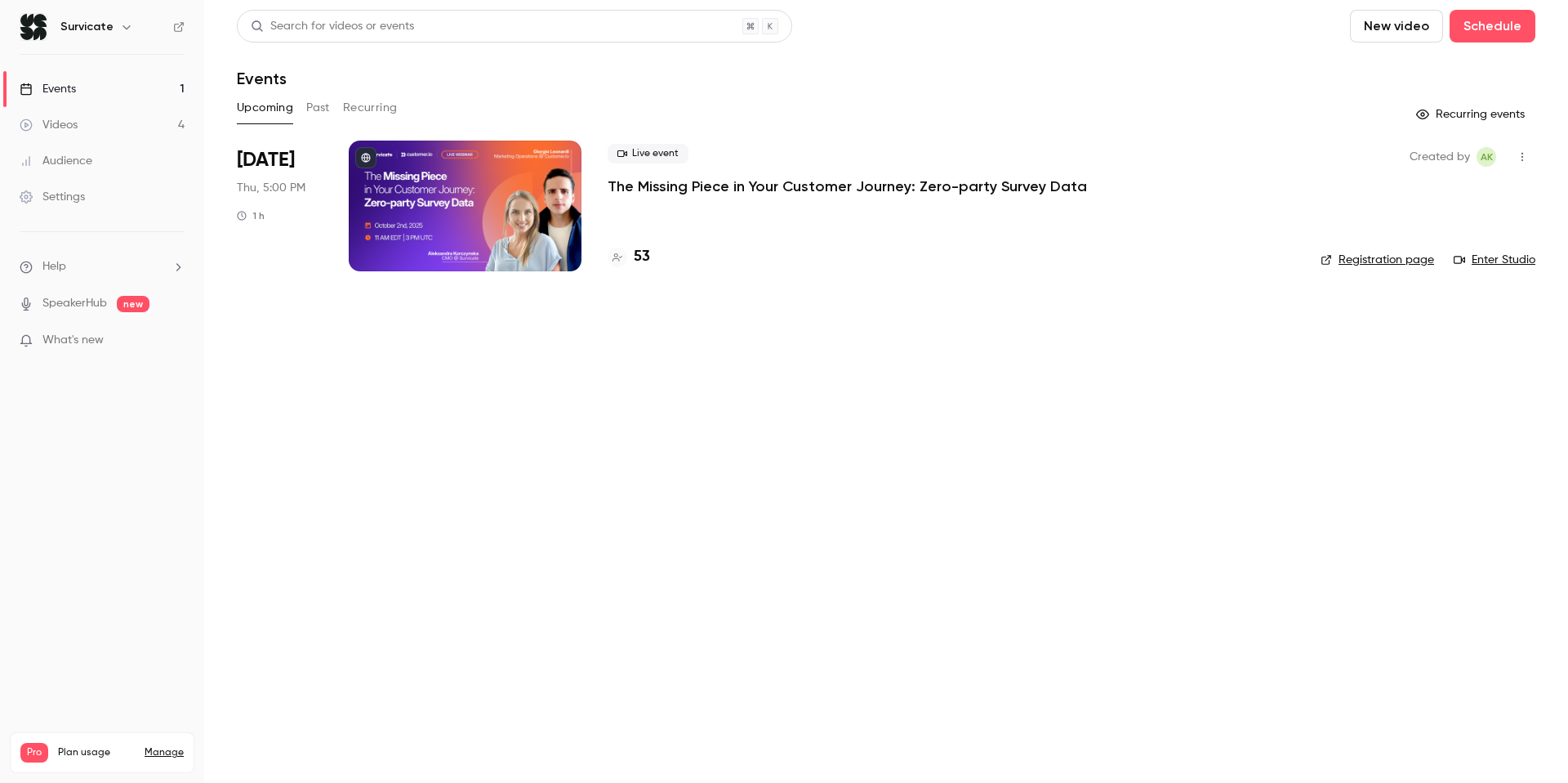
click at [657, 189] on p "The Missing Piece in Your Customer Journey: Zero-party Survey Data" at bounding box center [847, 186] width 479 height 20
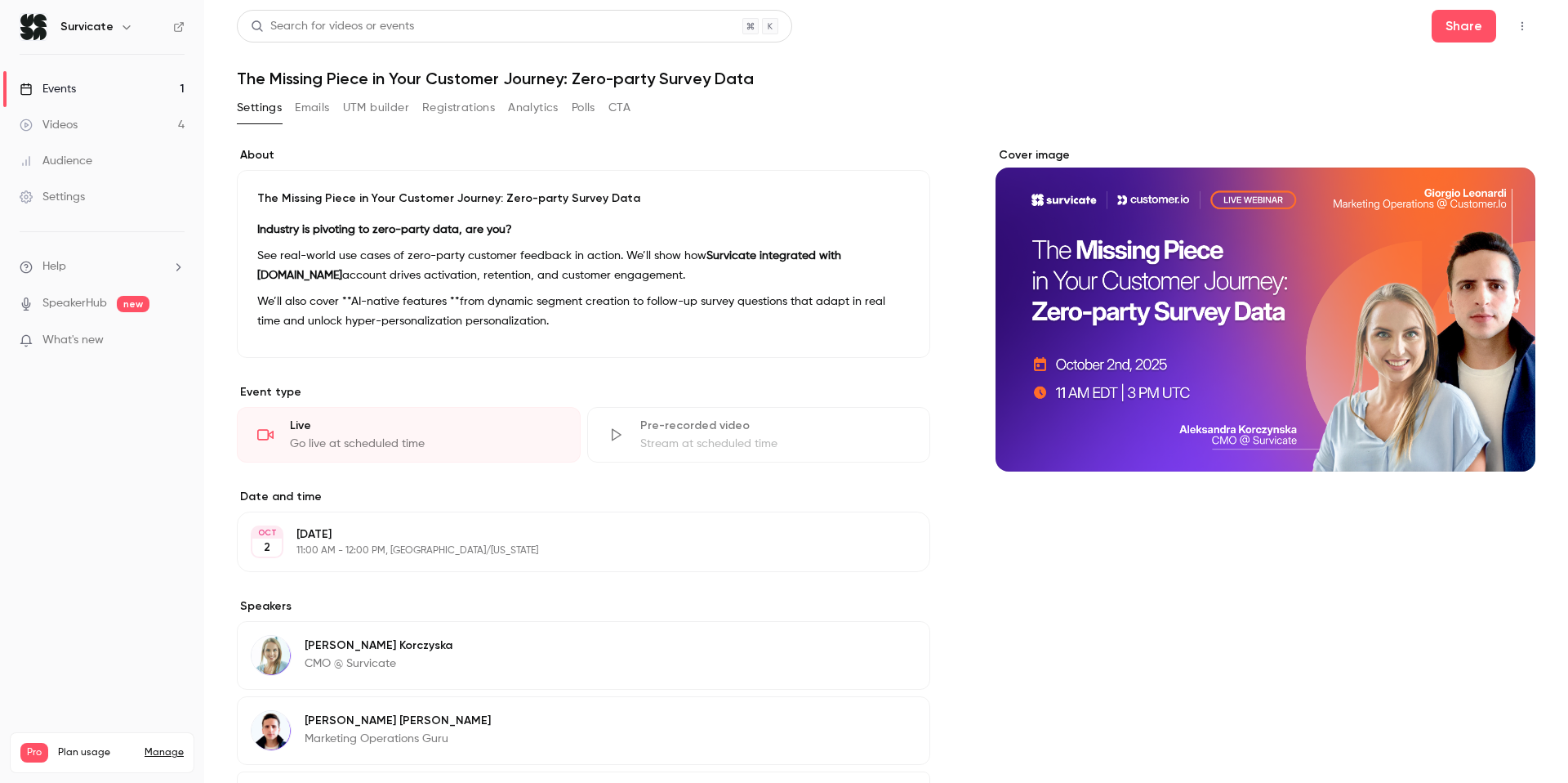
click at [327, 103] on button "Emails" at bounding box center [311, 107] width 34 height 26
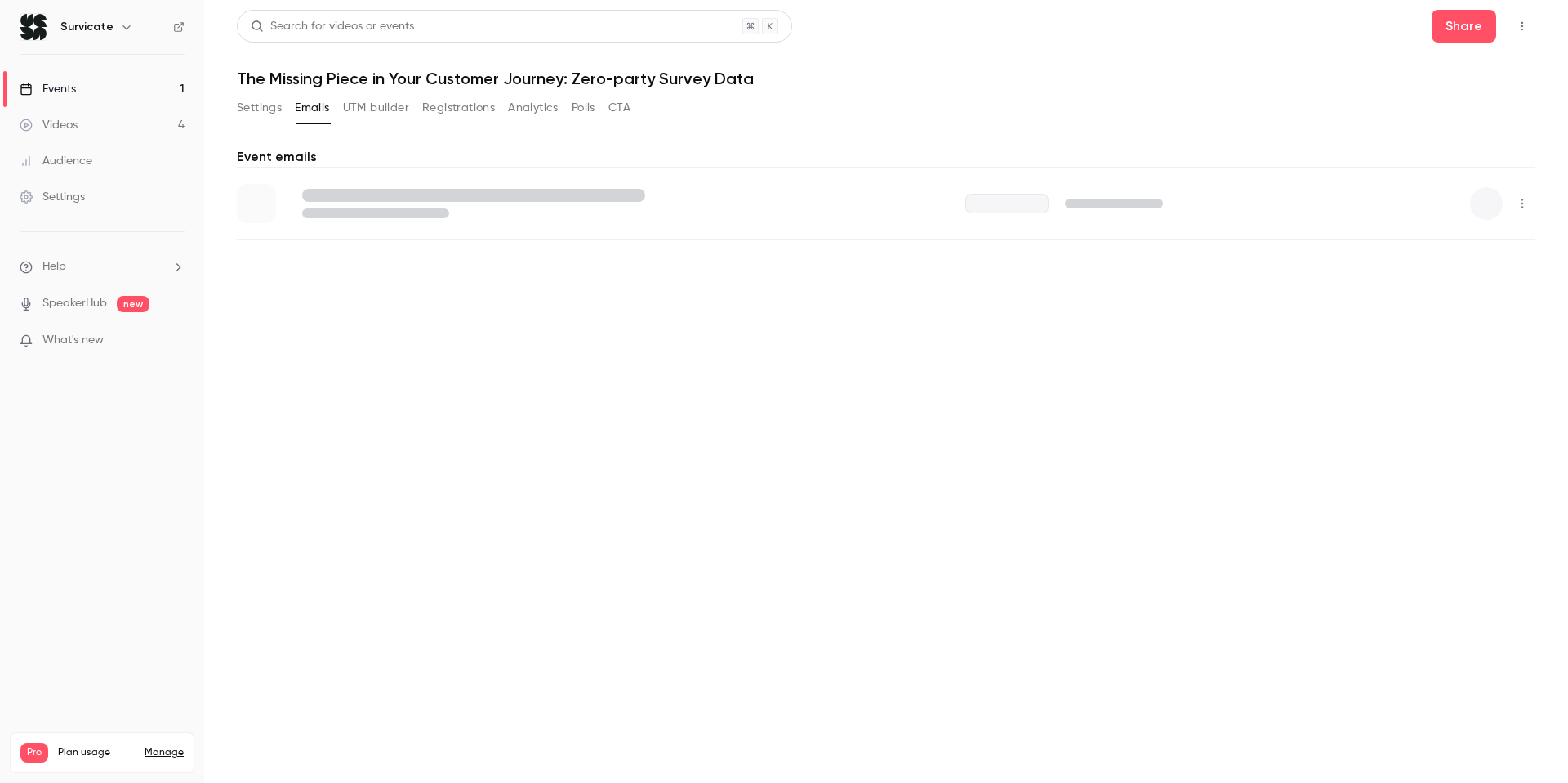
click at [352, 103] on button "UTM builder" at bounding box center [376, 107] width 66 height 26
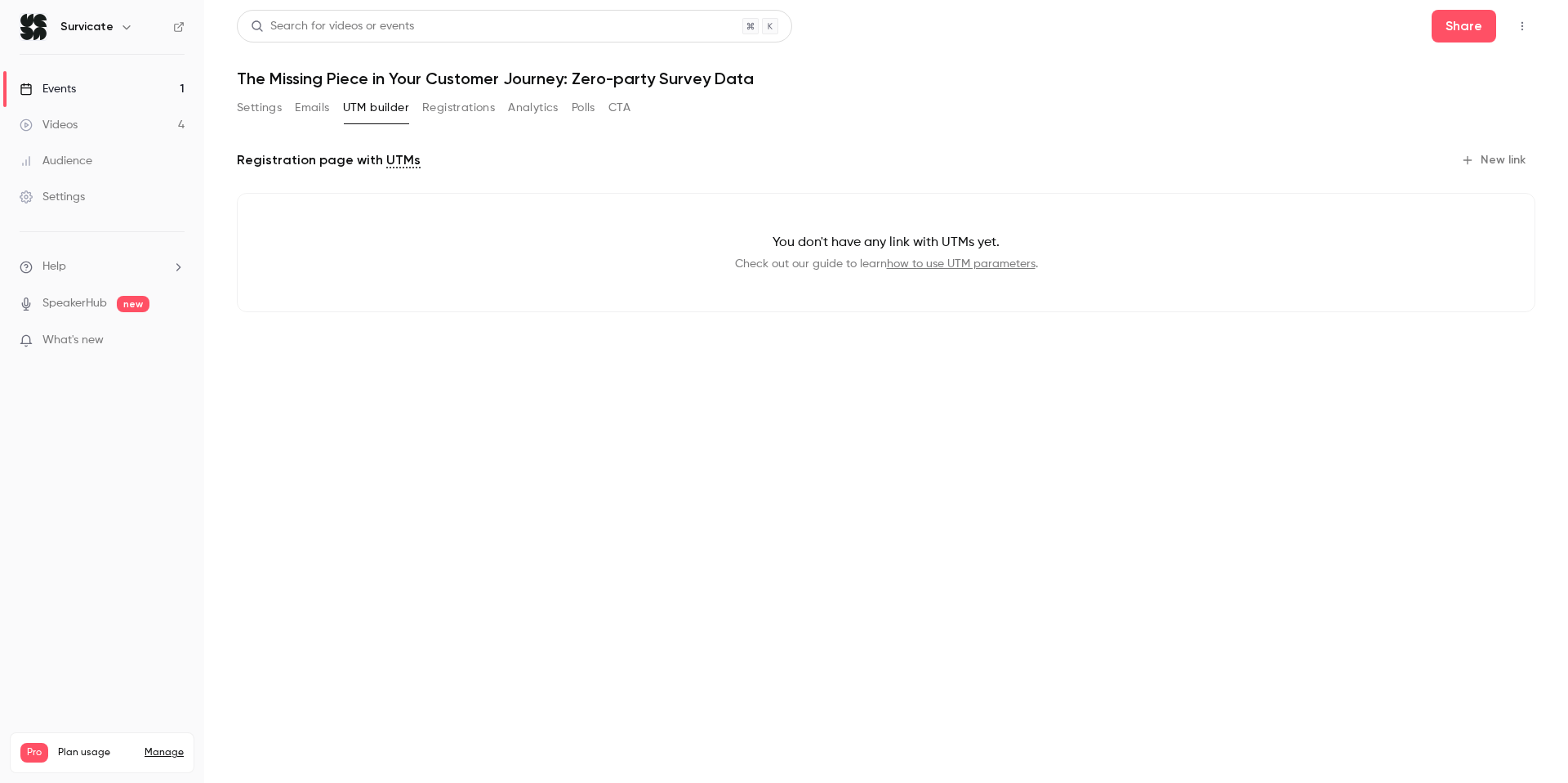
click at [264, 105] on button "Settings" at bounding box center [259, 107] width 45 height 26
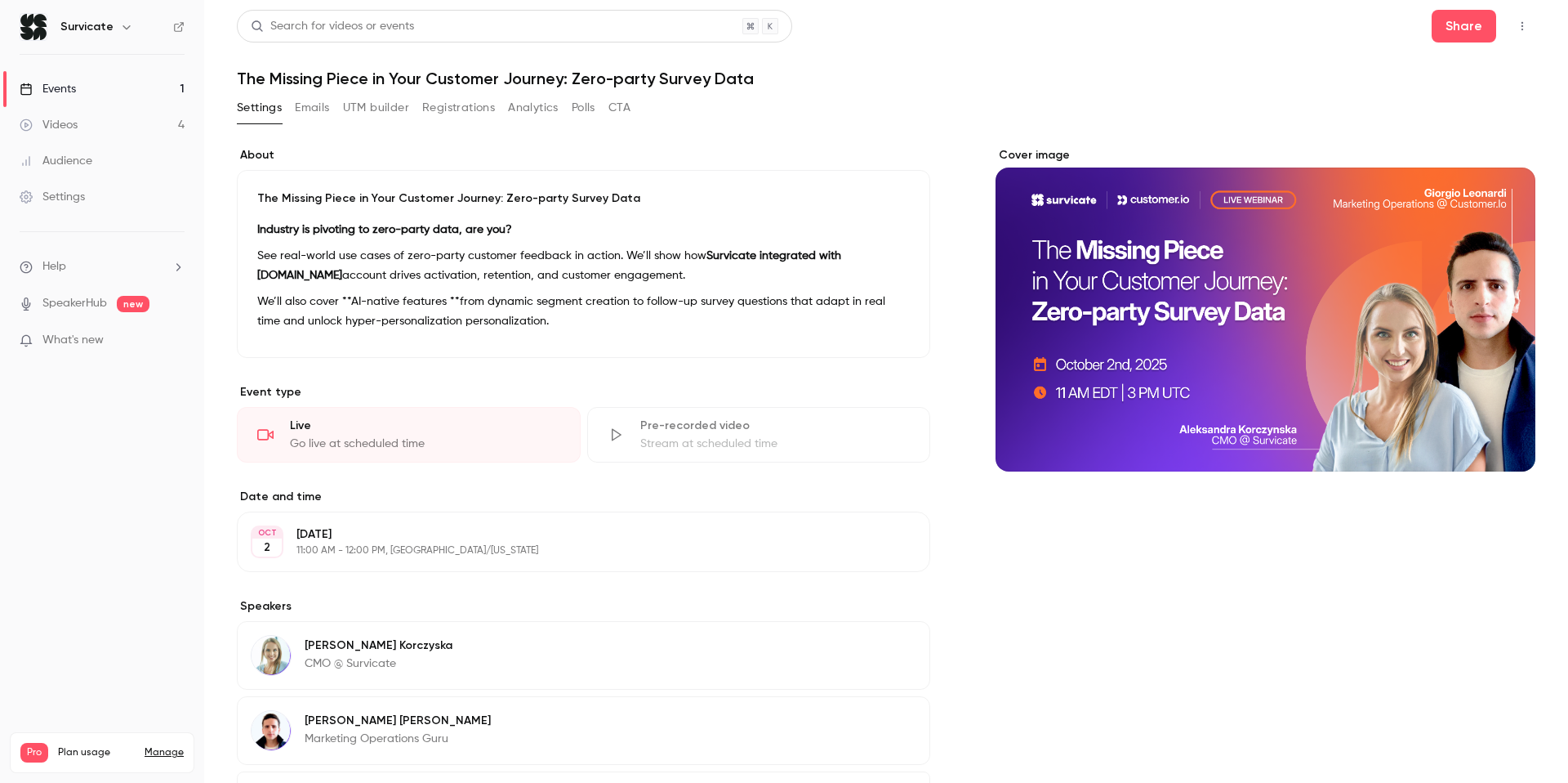
click at [61, 88] on div "Events" at bounding box center [48, 89] width 57 height 17
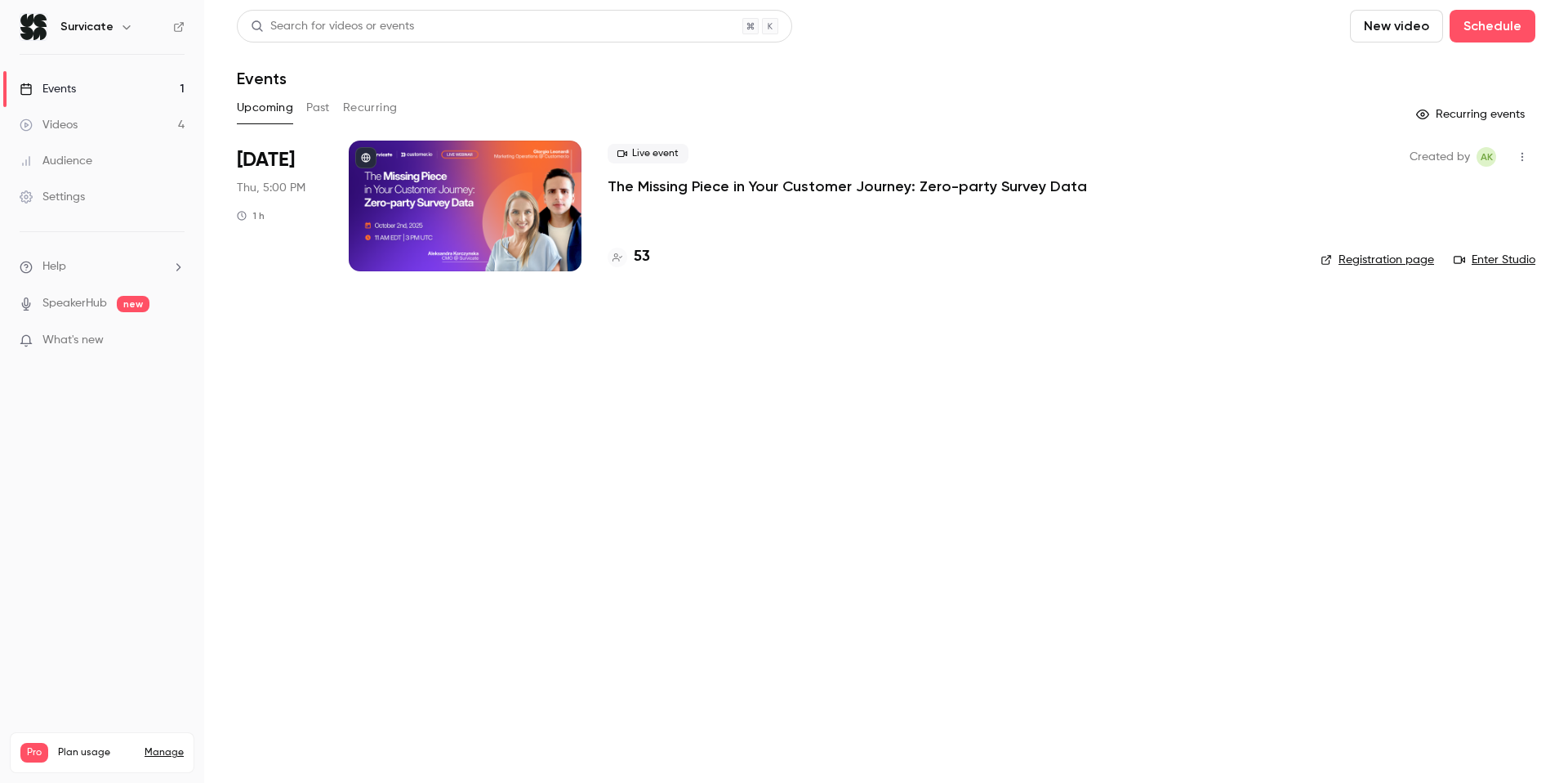
click at [1526, 153] on icon "button" at bounding box center [1521, 157] width 13 height 12
click at [826, 176] on div at bounding box center [784, 391] width 1568 height 783
click at [1518, 155] on icon "button" at bounding box center [1521, 157] width 13 height 12
click at [1458, 243] on div "Invite to Studio" at bounding box center [1459, 241] width 124 height 17
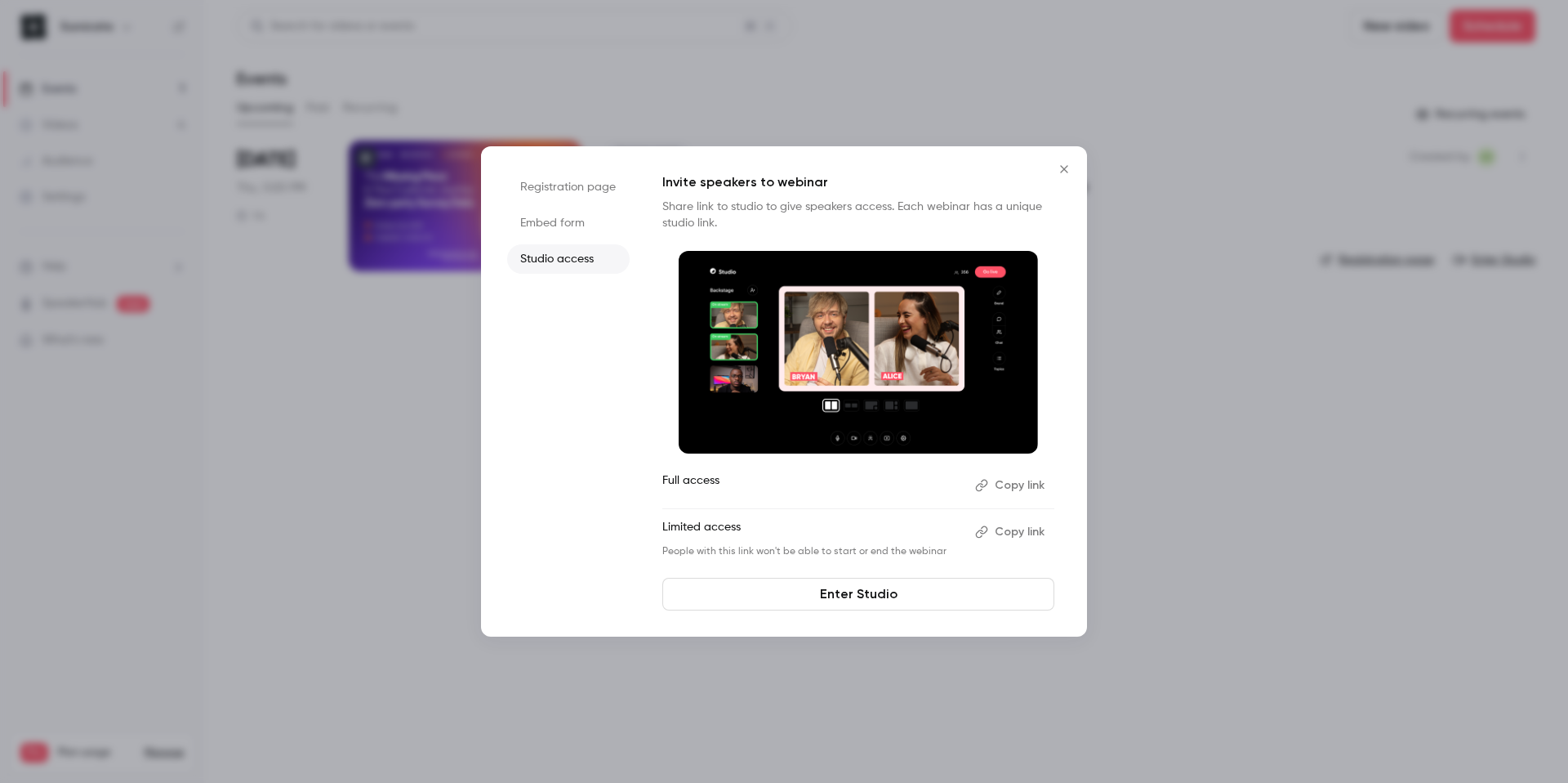
click at [1026, 486] on button "Copy link" at bounding box center [1012, 485] width 86 height 26
click at [993, 489] on button "Copy link" at bounding box center [1012, 485] width 86 height 26
click at [1061, 167] on icon "Close" at bounding box center [1064, 169] width 8 height 8
